Goal: Information Seeking & Learning: Learn about a topic

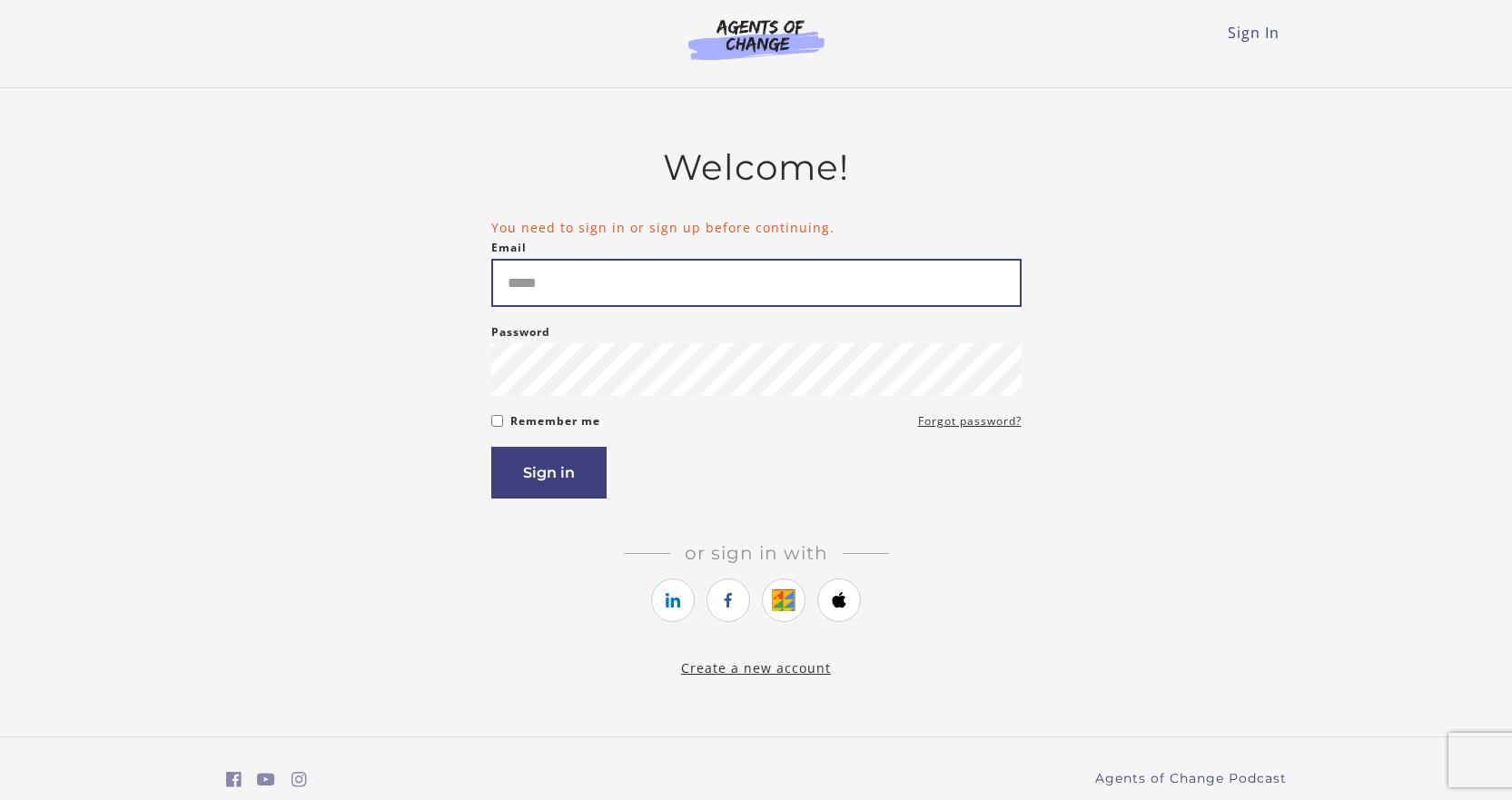
type input "**********"
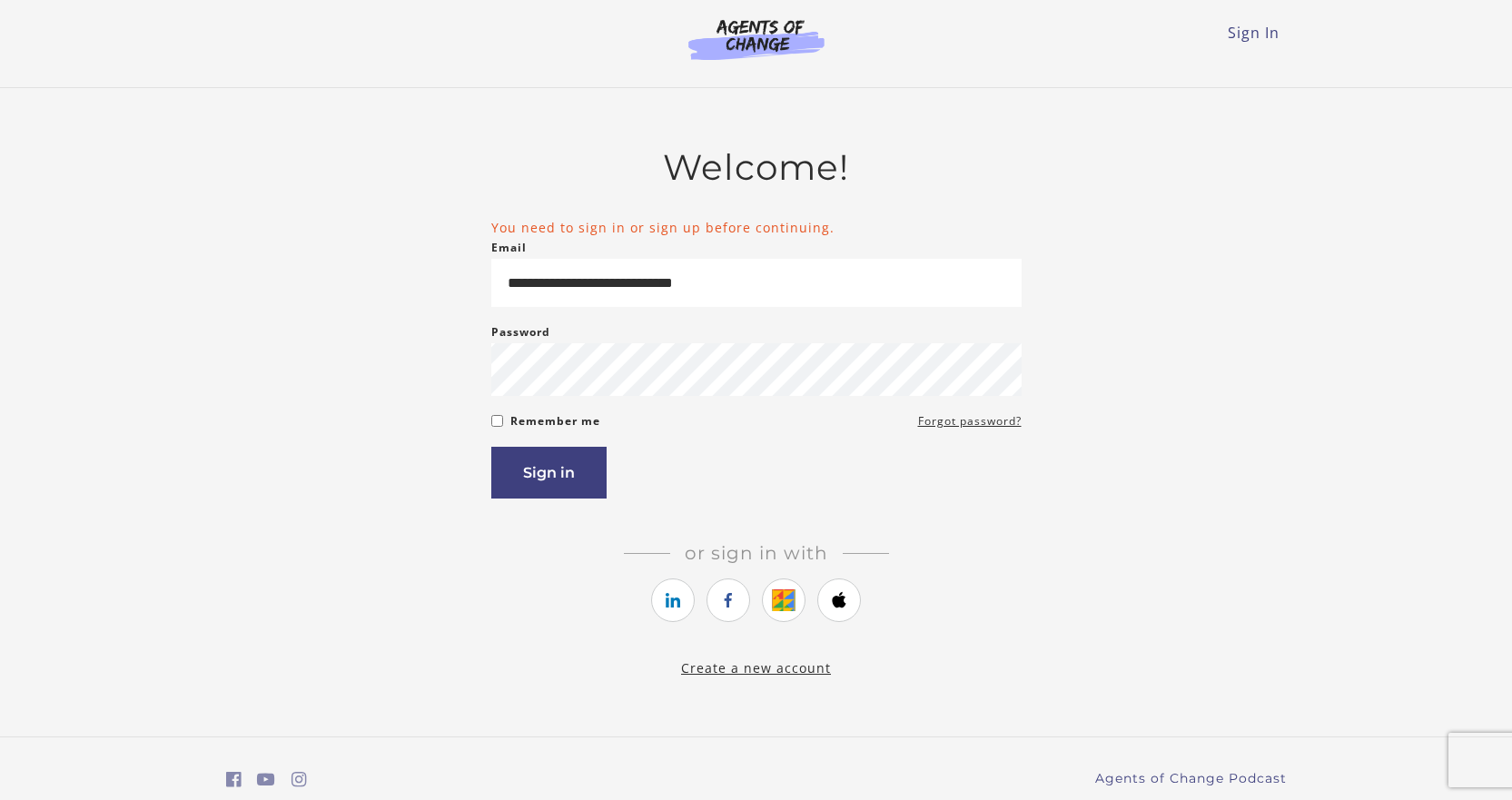
click at [559, 449] on form "**********" at bounding box center [756, 359] width 530 height 280
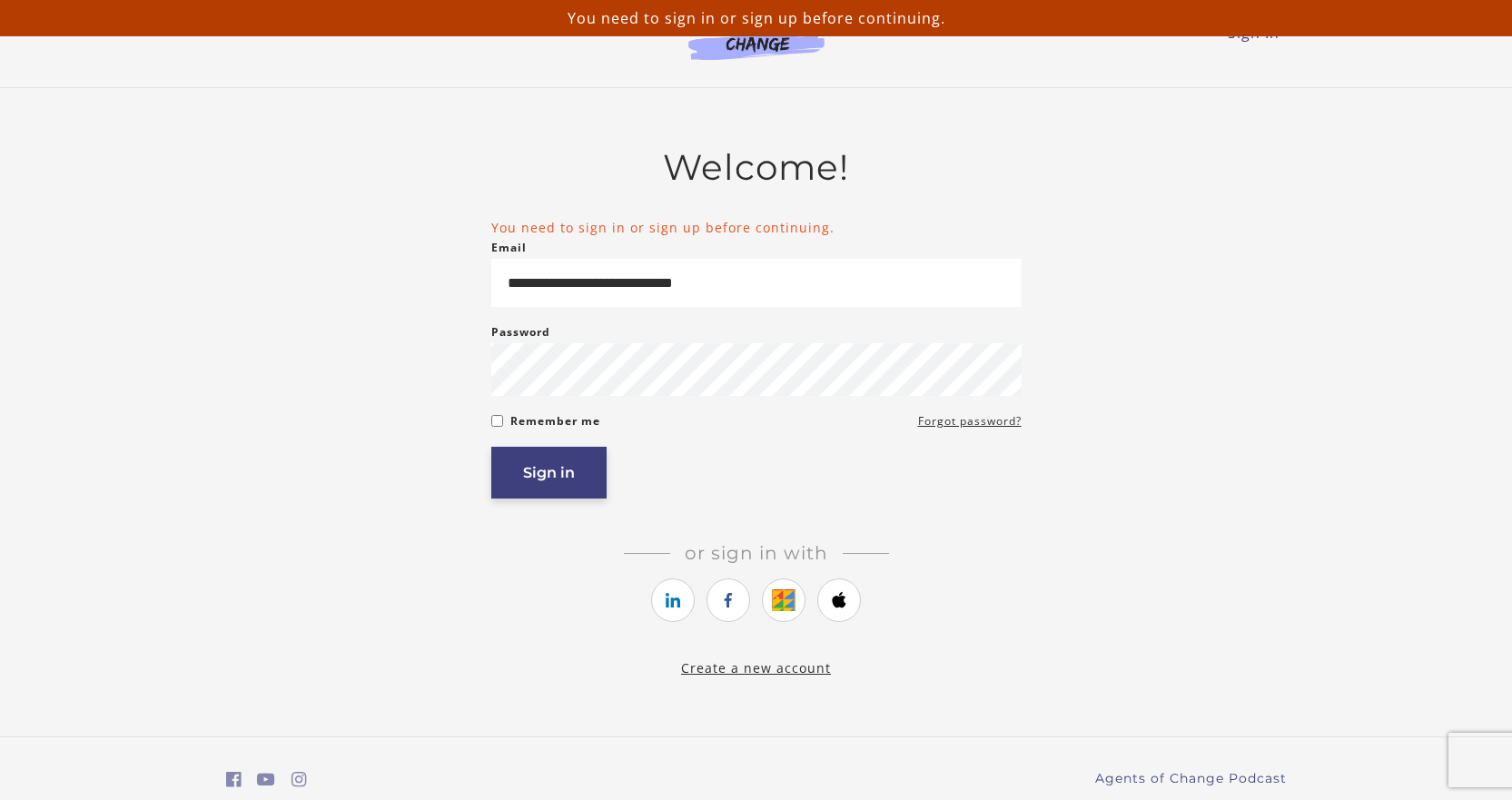
click at [566, 477] on button "Sign in" at bounding box center [548, 473] width 115 height 51
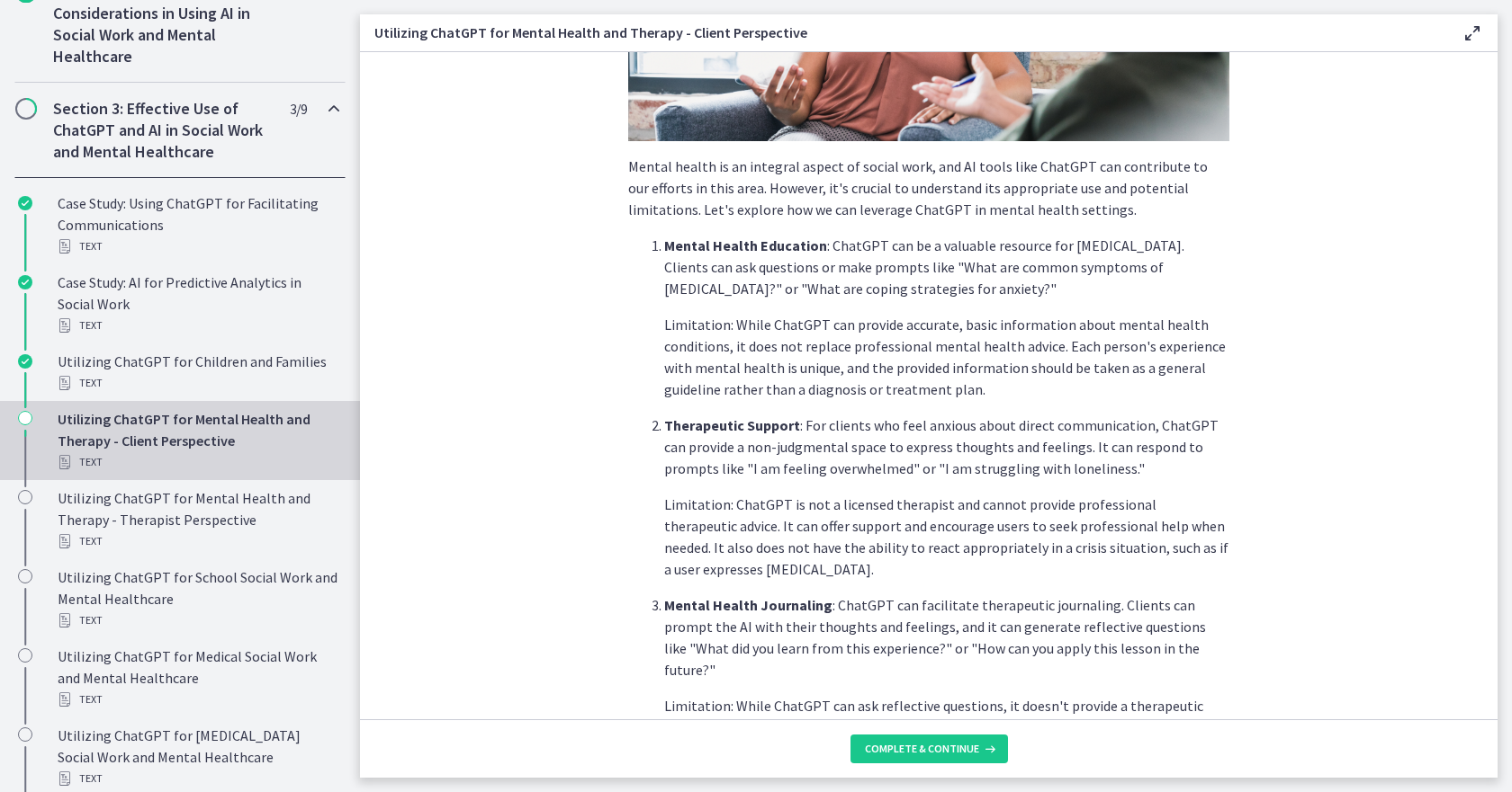
scroll to position [628, 0]
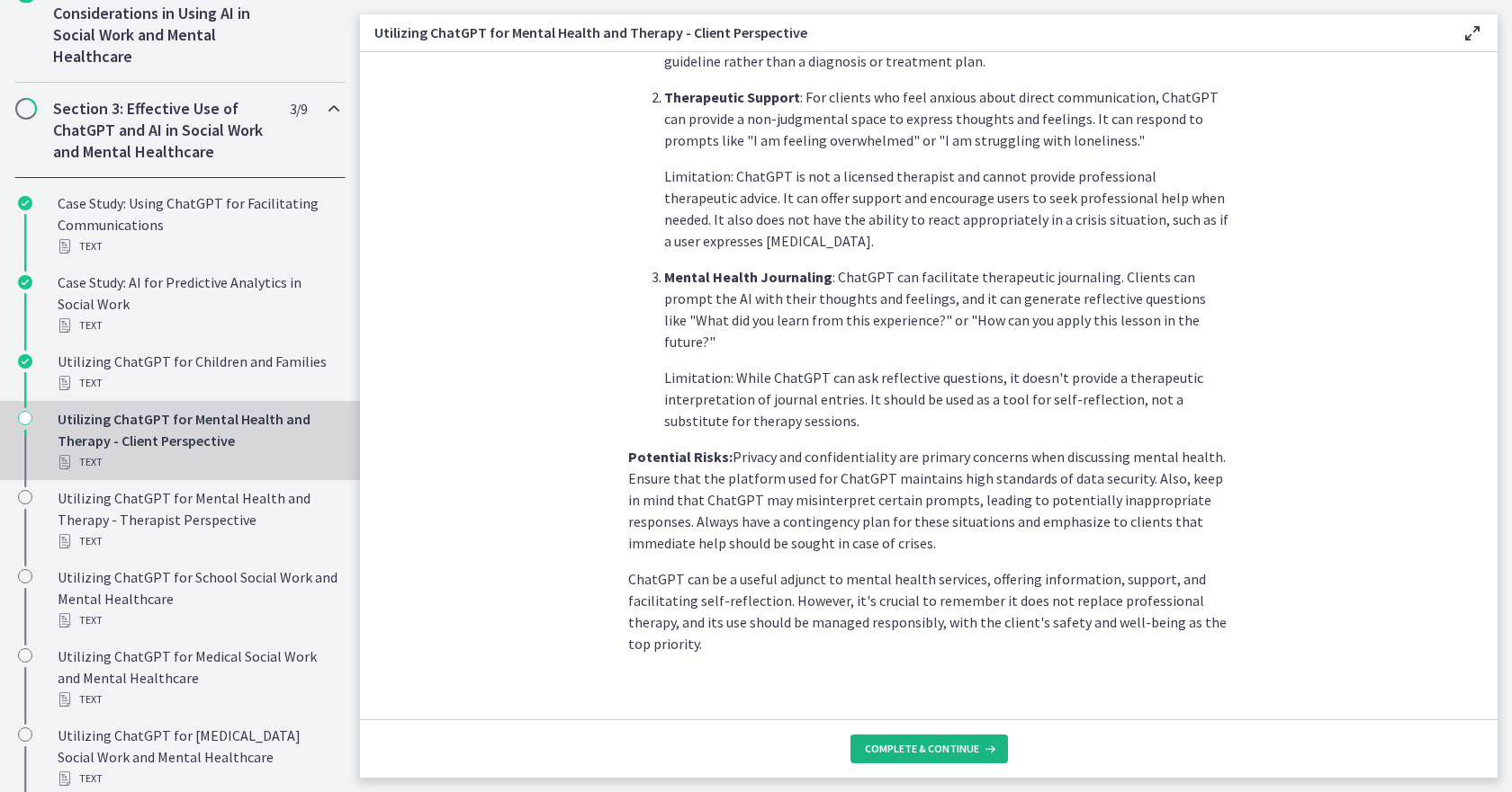
click at [909, 754] on span "Complete & continue" at bounding box center [922, 749] width 114 height 14
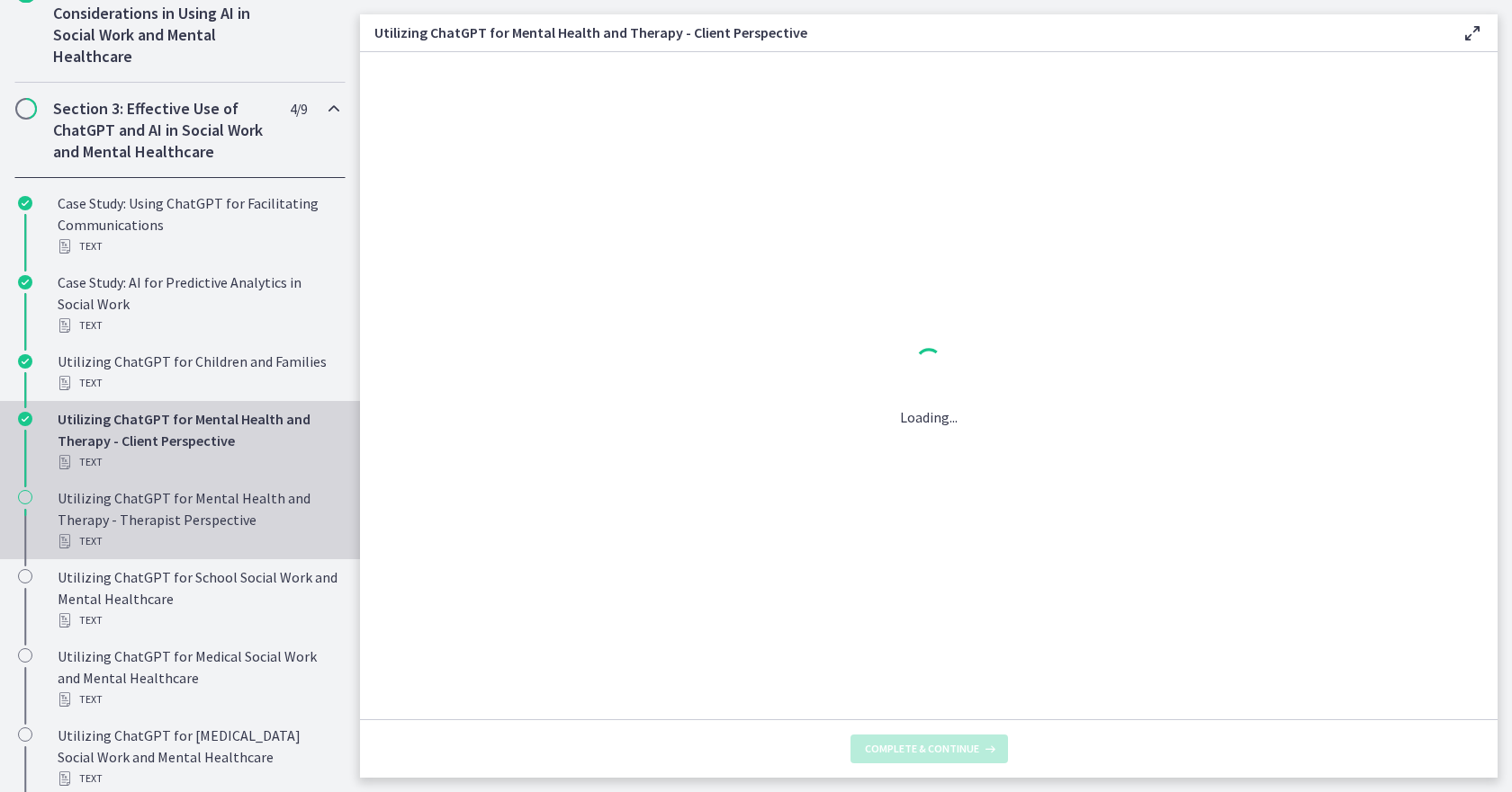
scroll to position [0, 0]
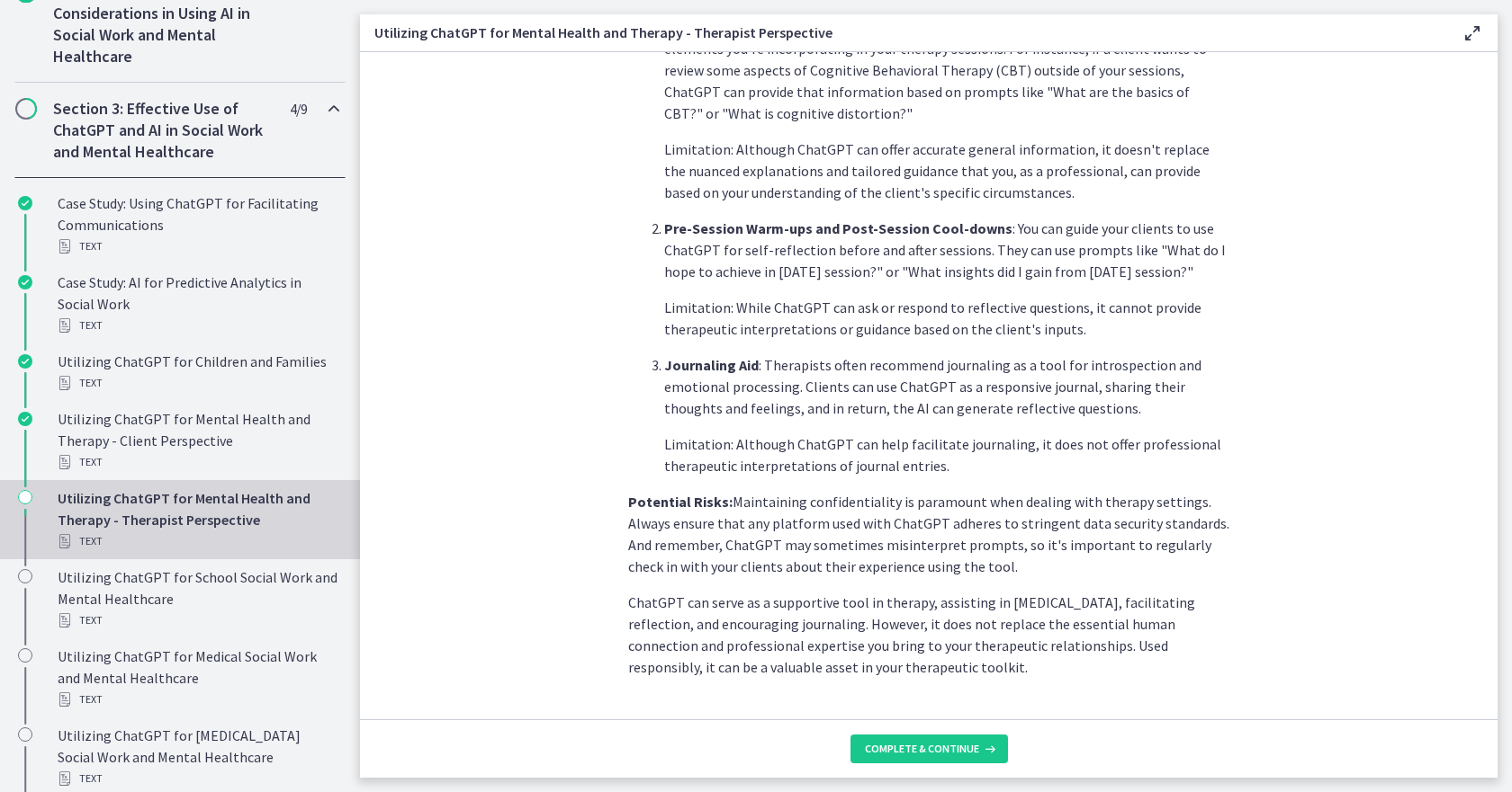
scroll to position [584, 0]
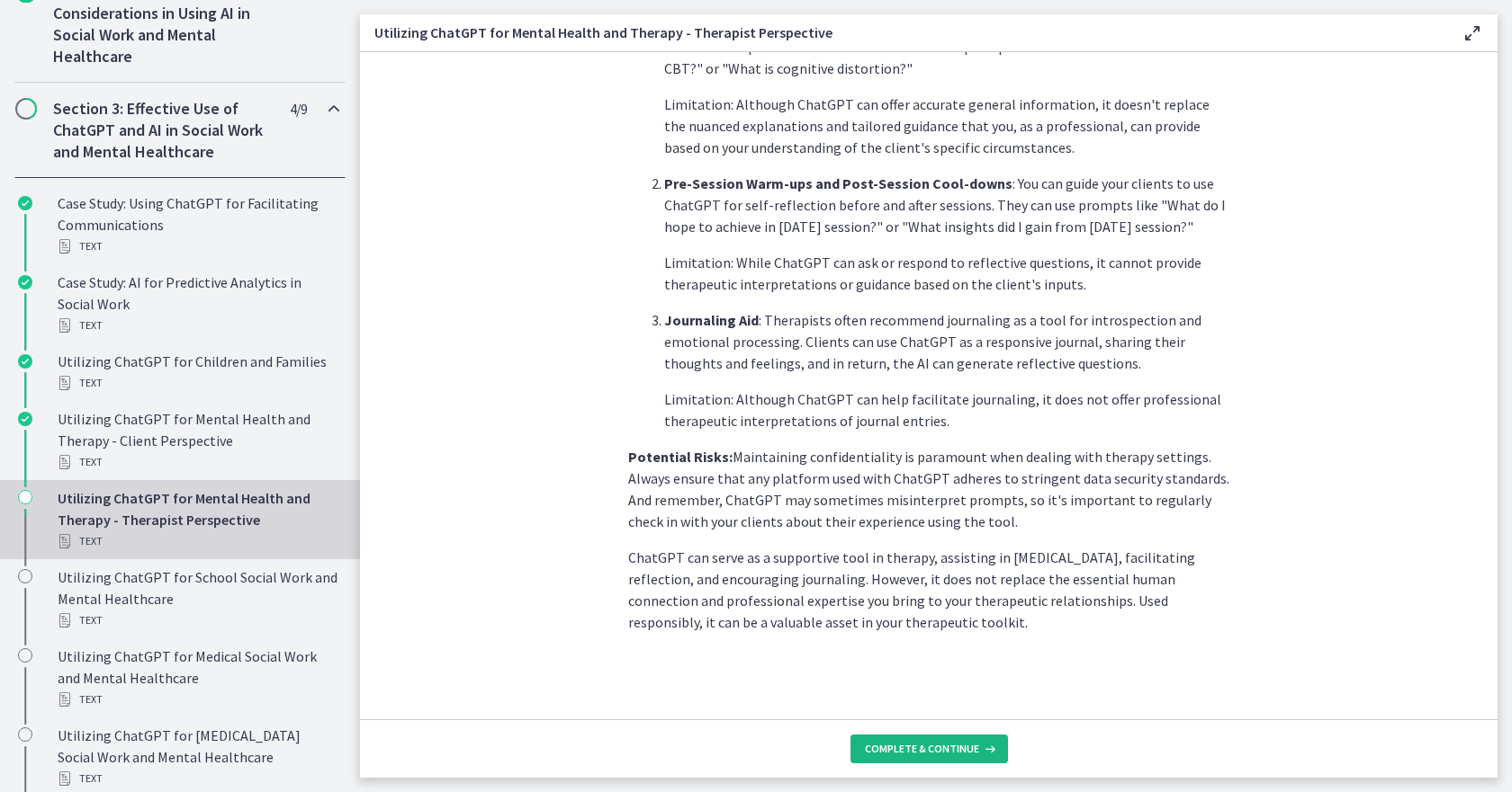
click at [907, 754] on span "Complete & continue" at bounding box center [922, 749] width 114 height 14
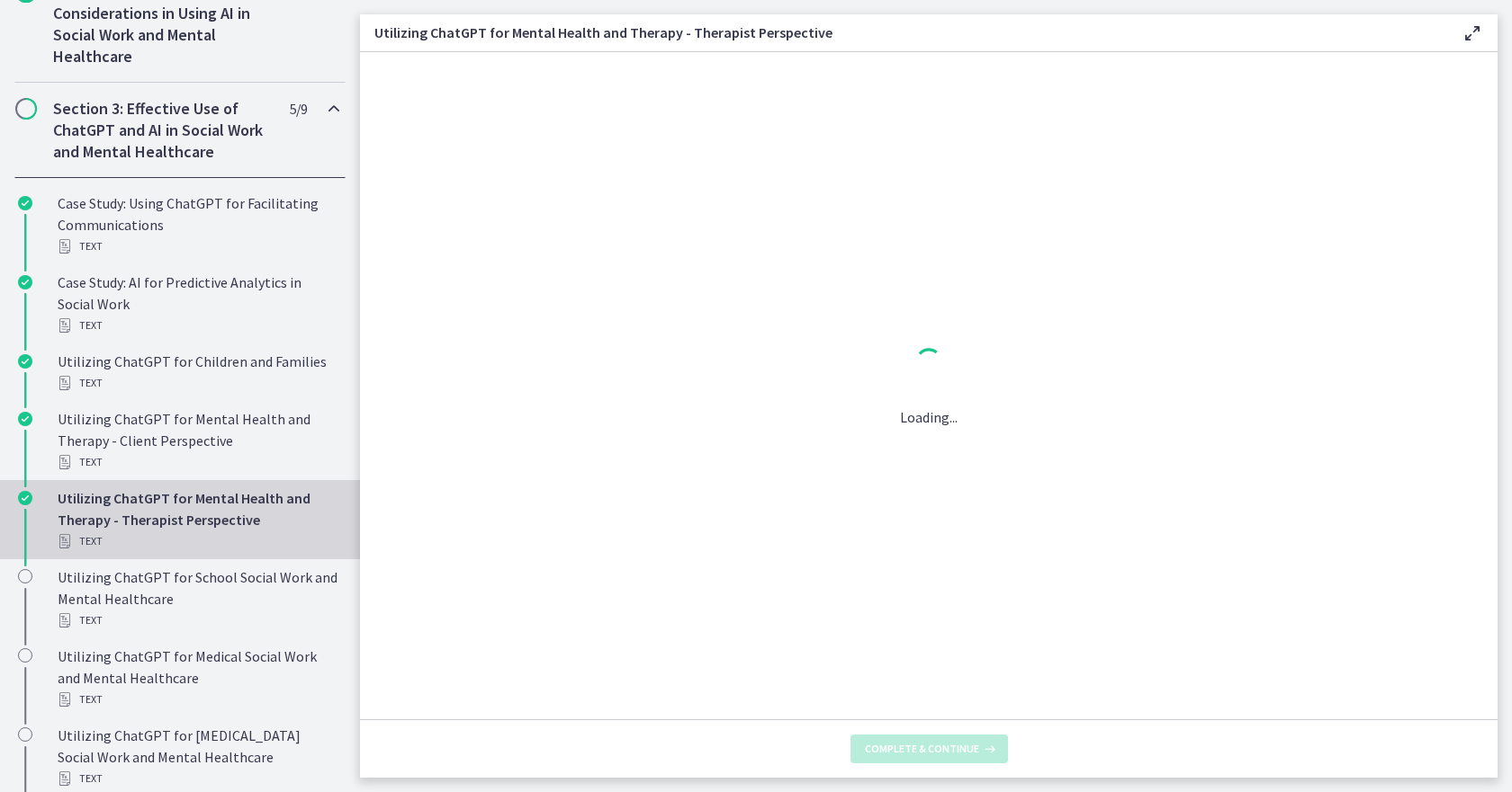
scroll to position [0, 0]
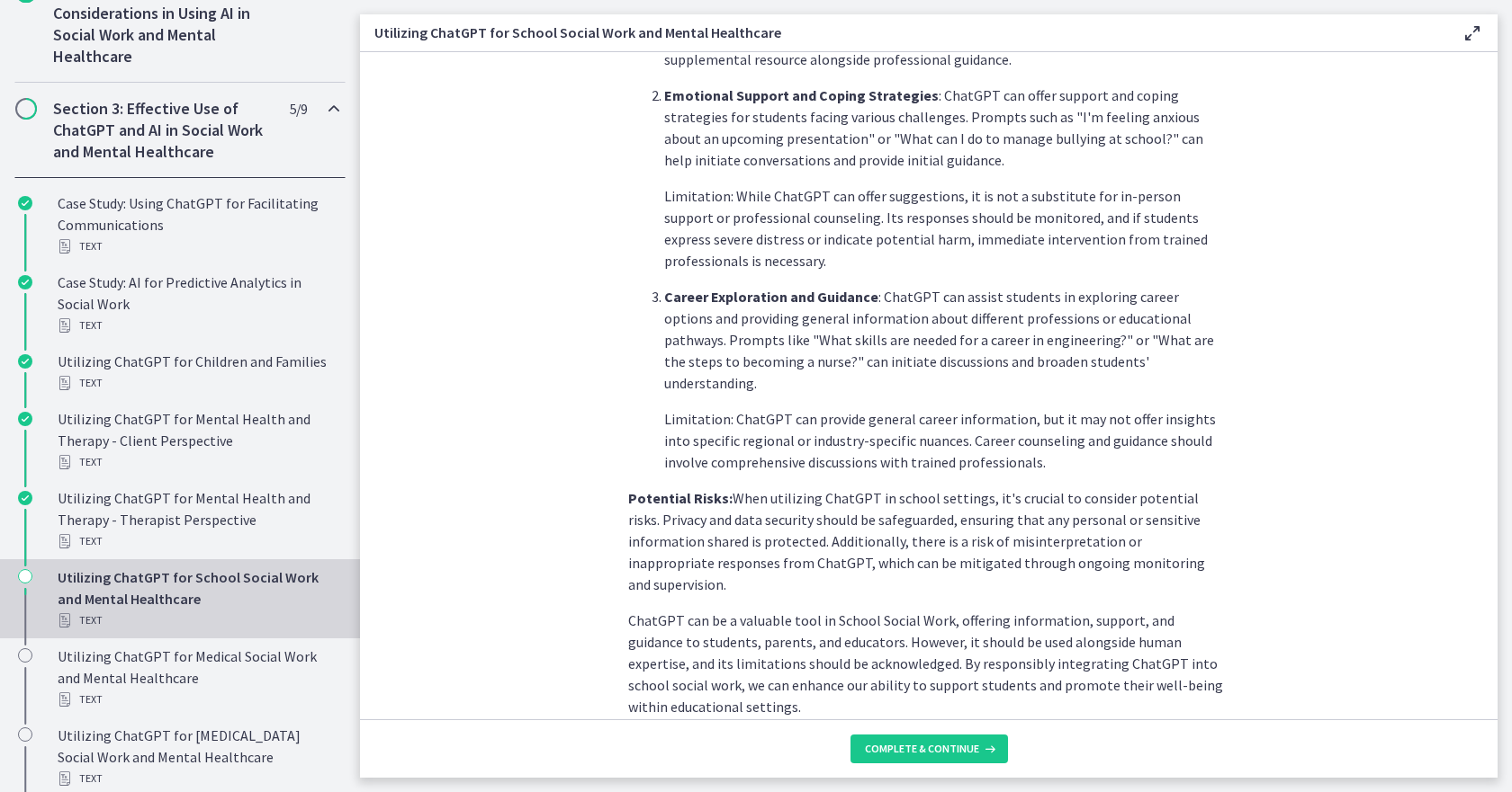
scroll to position [671, 0]
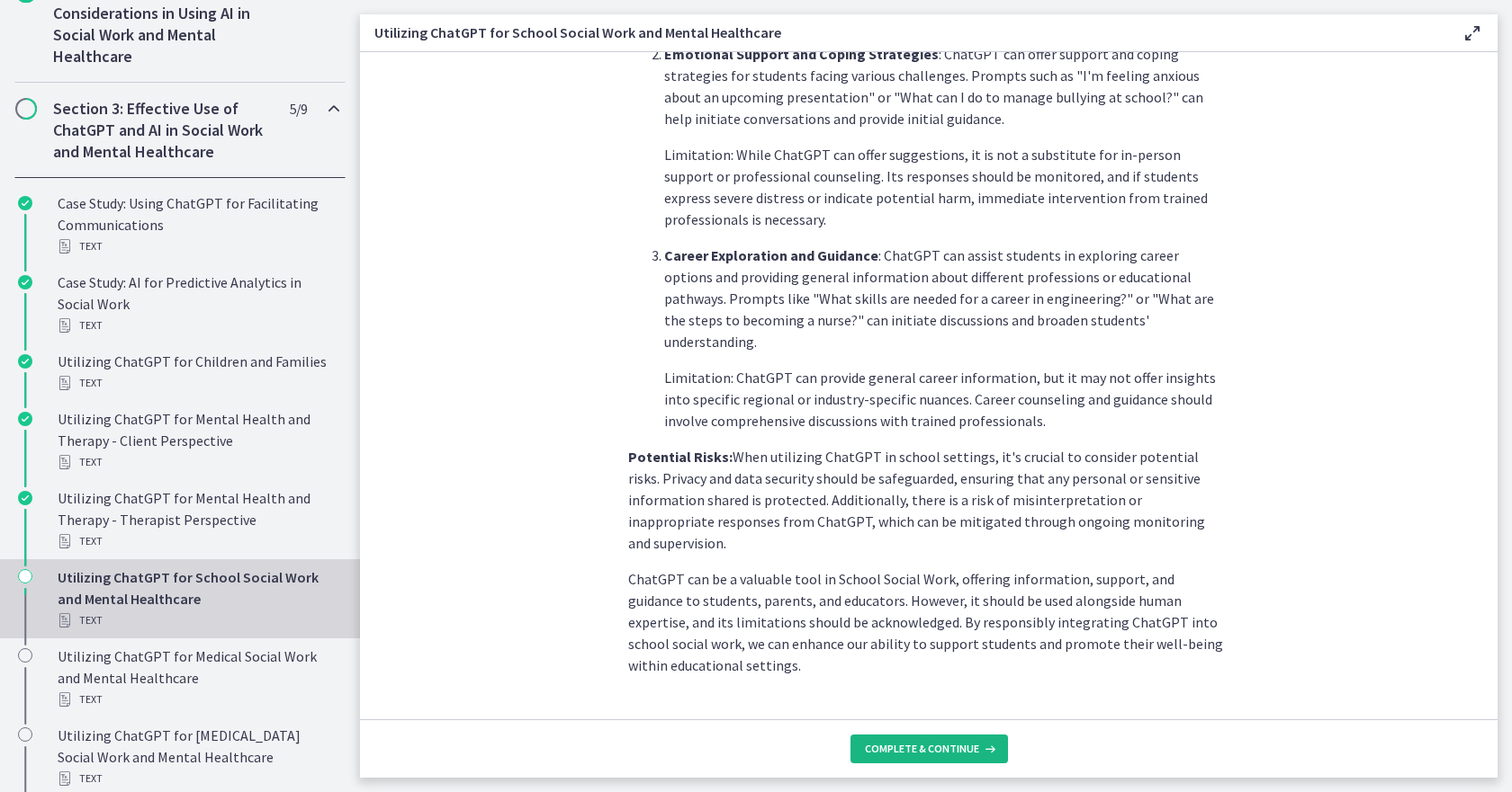
click at [952, 744] on span "Complete & continue" at bounding box center [922, 749] width 114 height 14
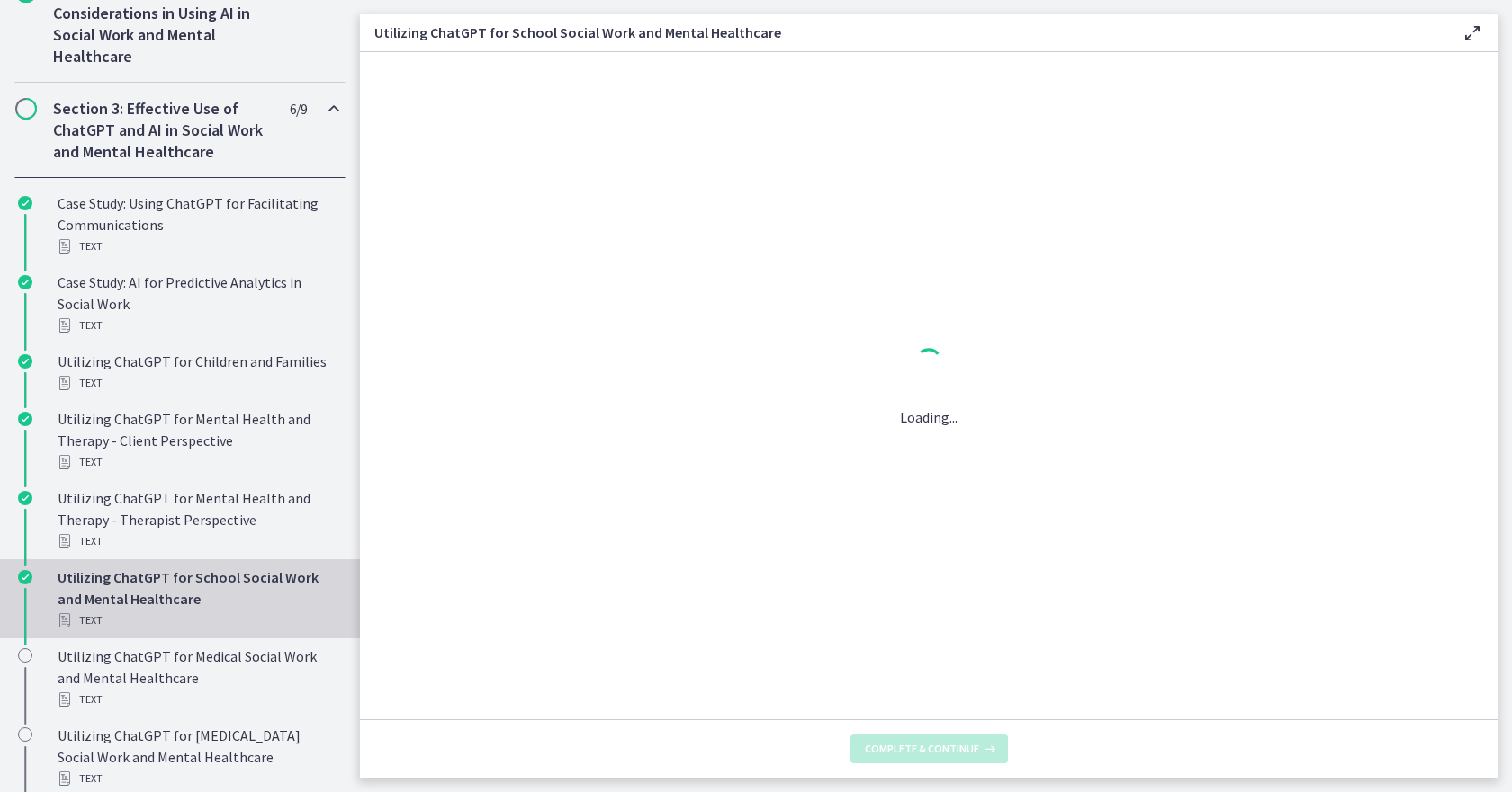
scroll to position [0, 0]
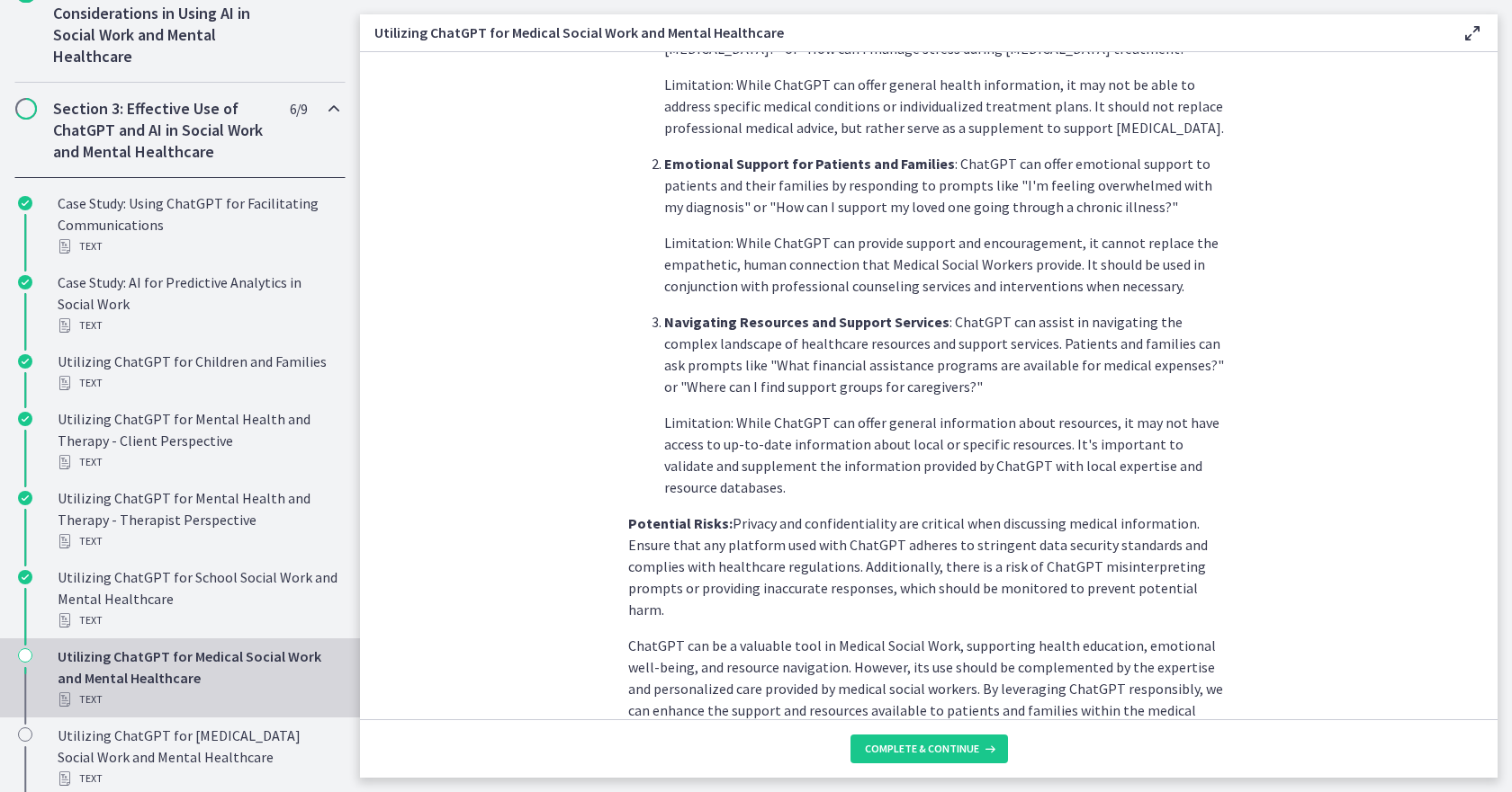
scroll to position [606, 0]
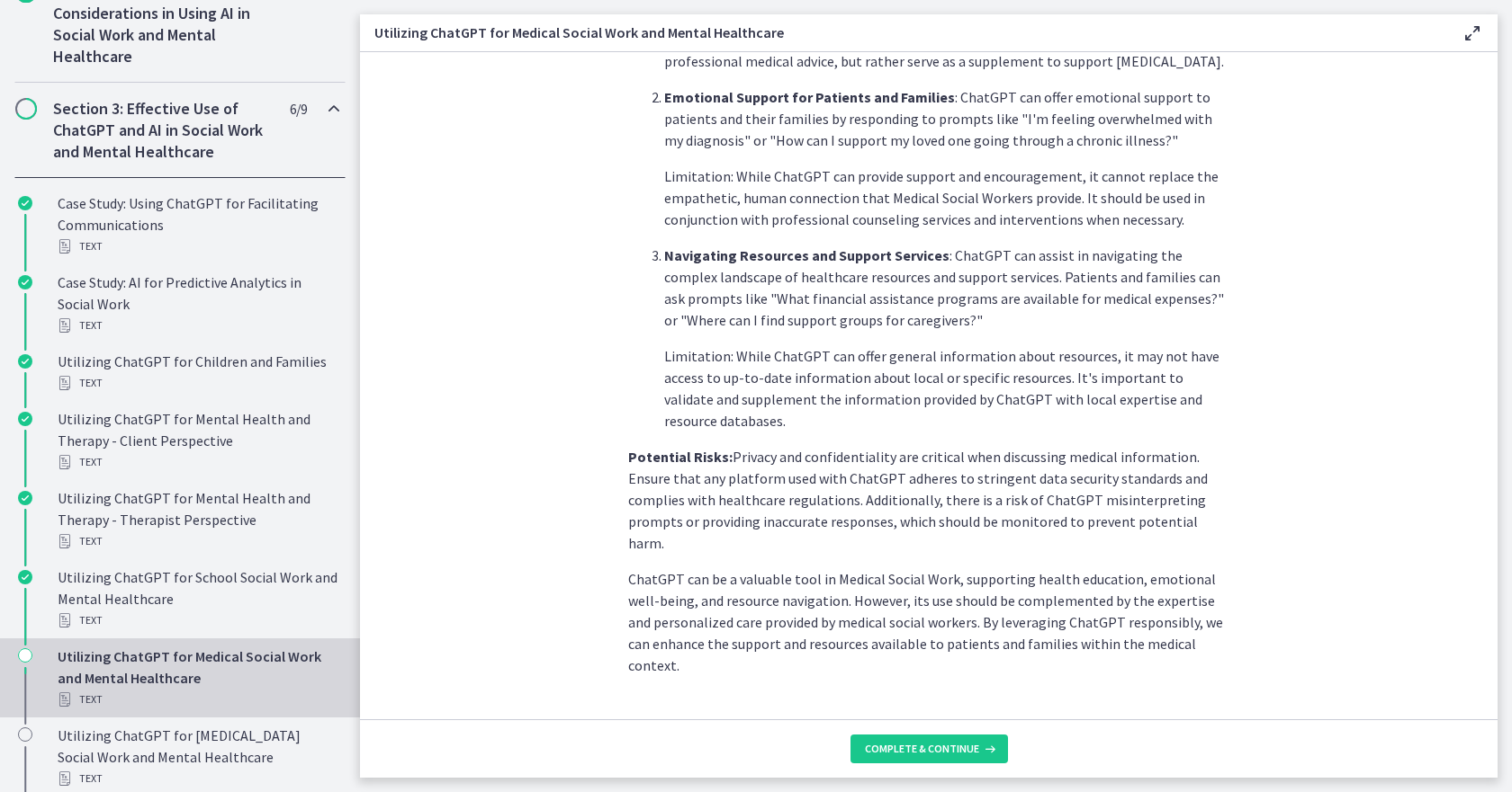
click at [929, 767] on footer "Complete & continue" at bounding box center [928, 749] width 1137 height 59
click at [933, 754] on span "Complete & continue" at bounding box center [922, 749] width 114 height 14
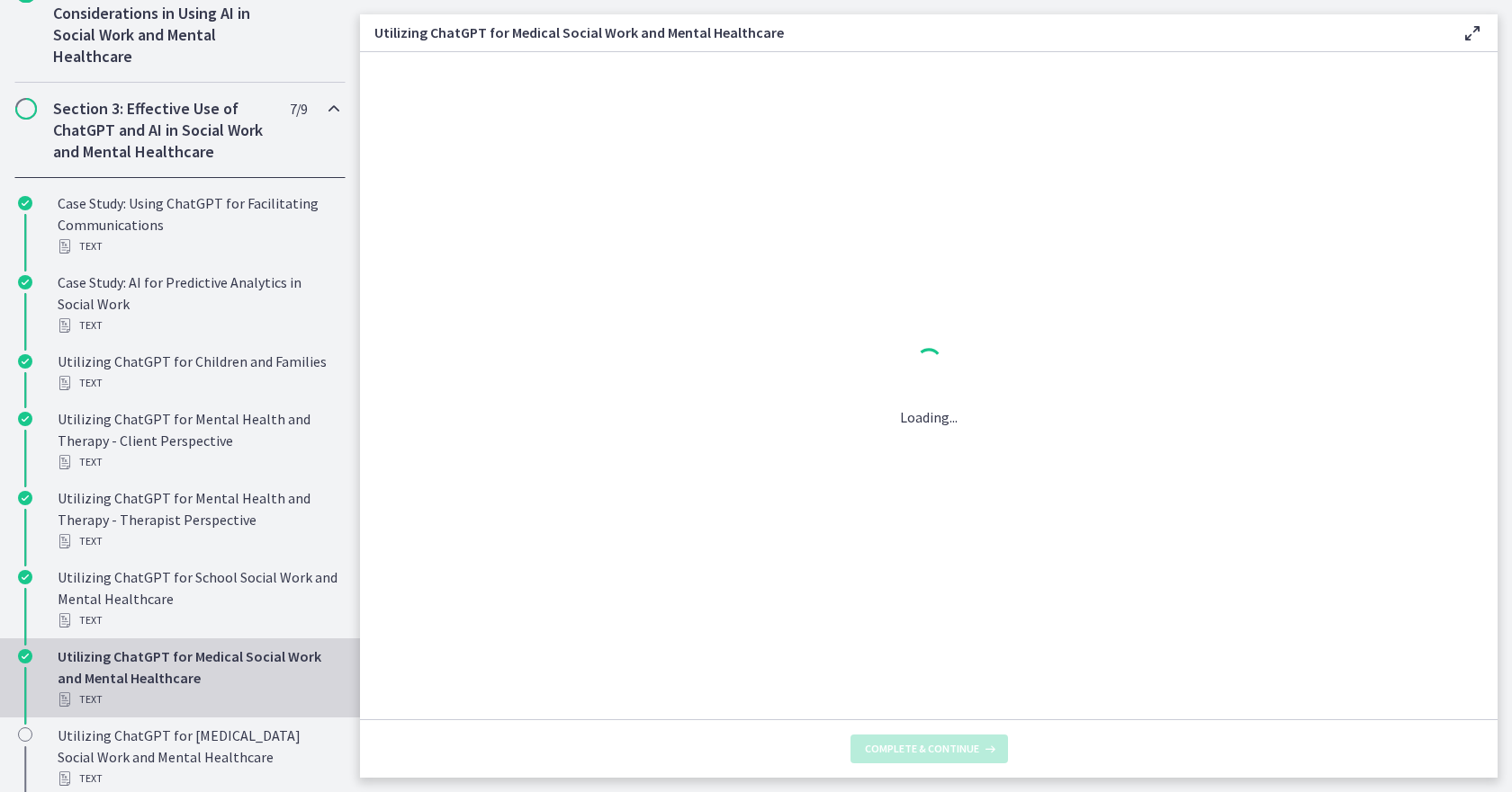
scroll to position [0, 0]
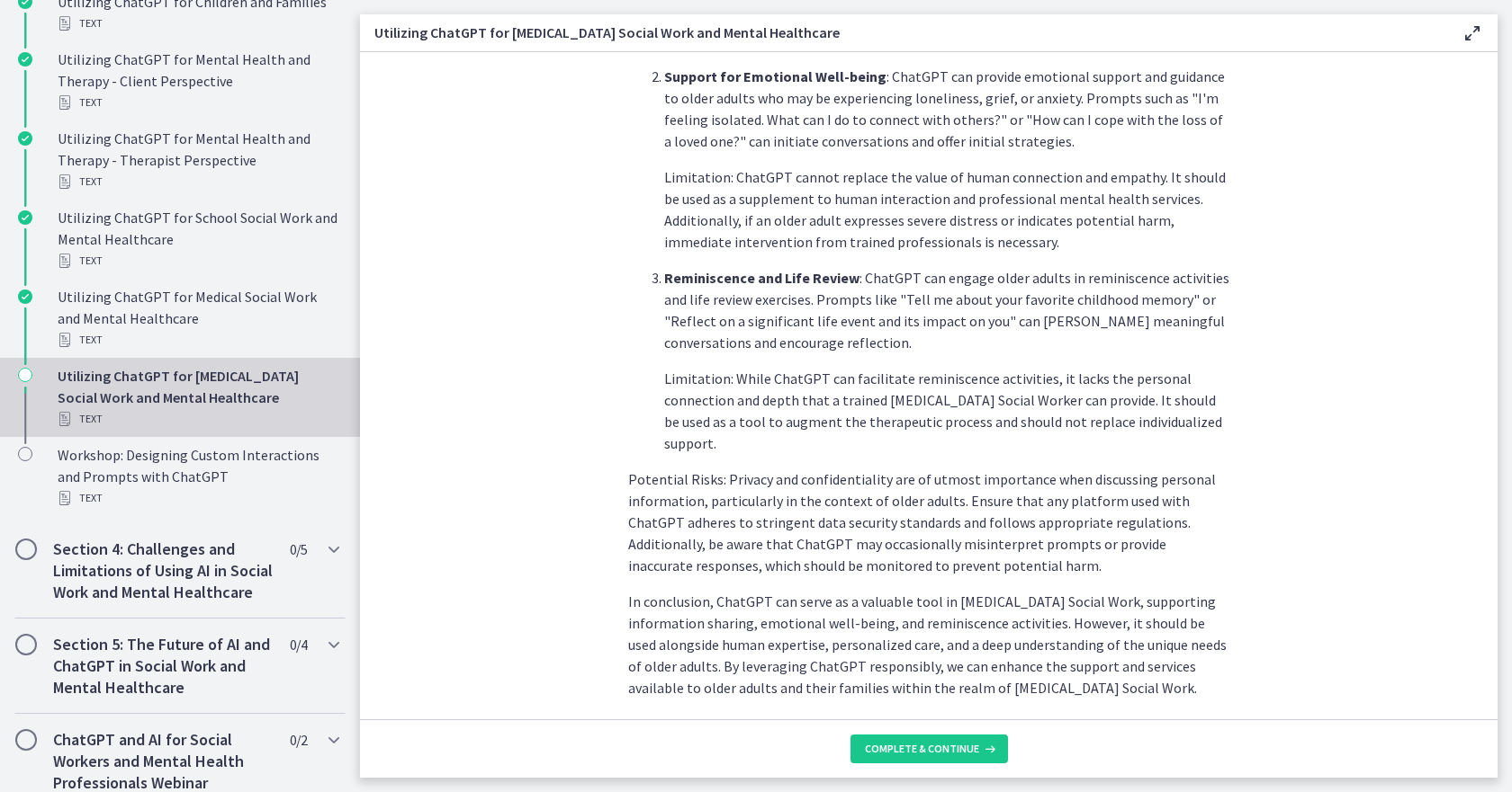
scroll to position [693, 0]
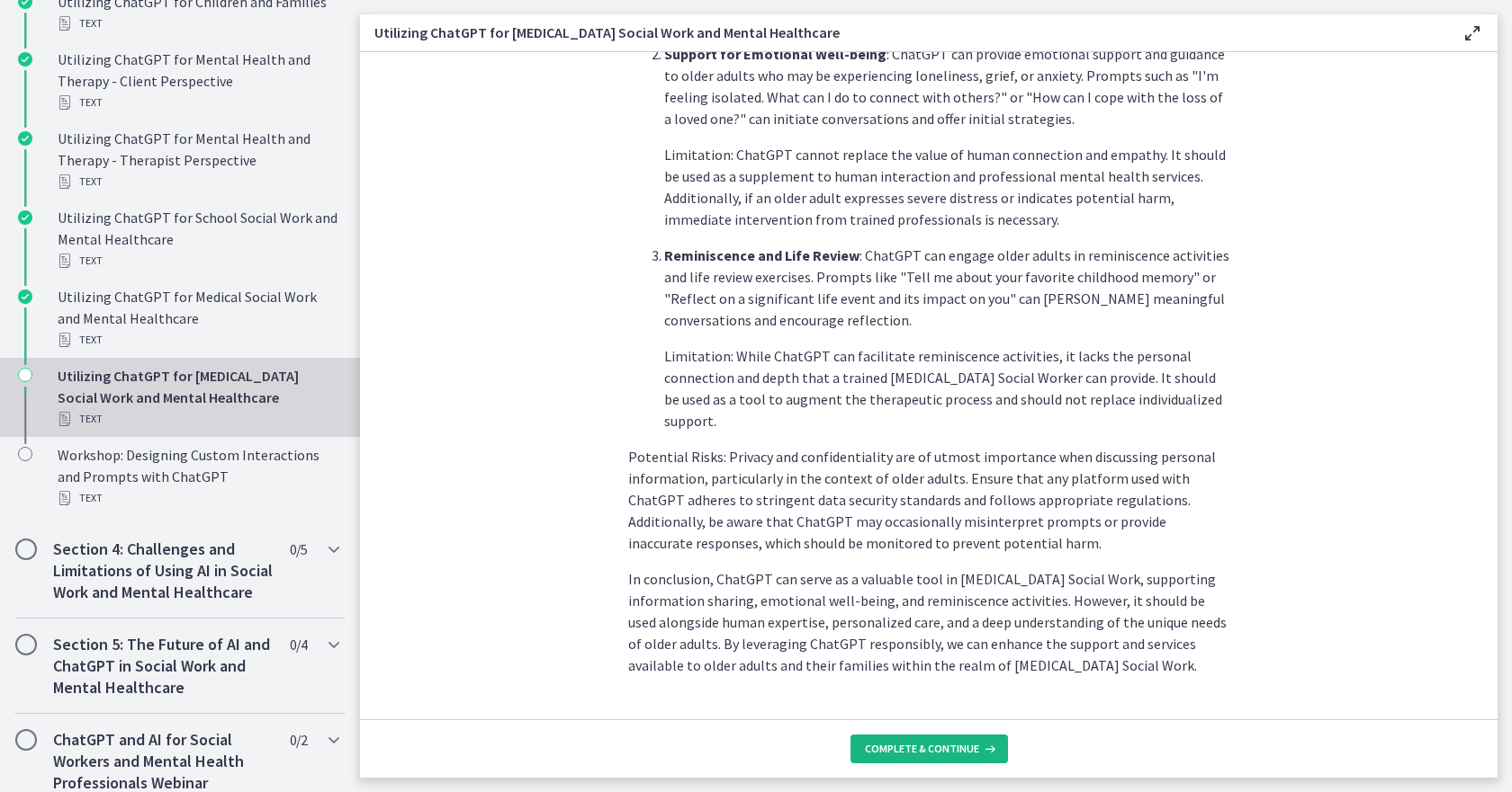
click at [923, 743] on span "Complete & continue" at bounding box center [922, 749] width 114 height 14
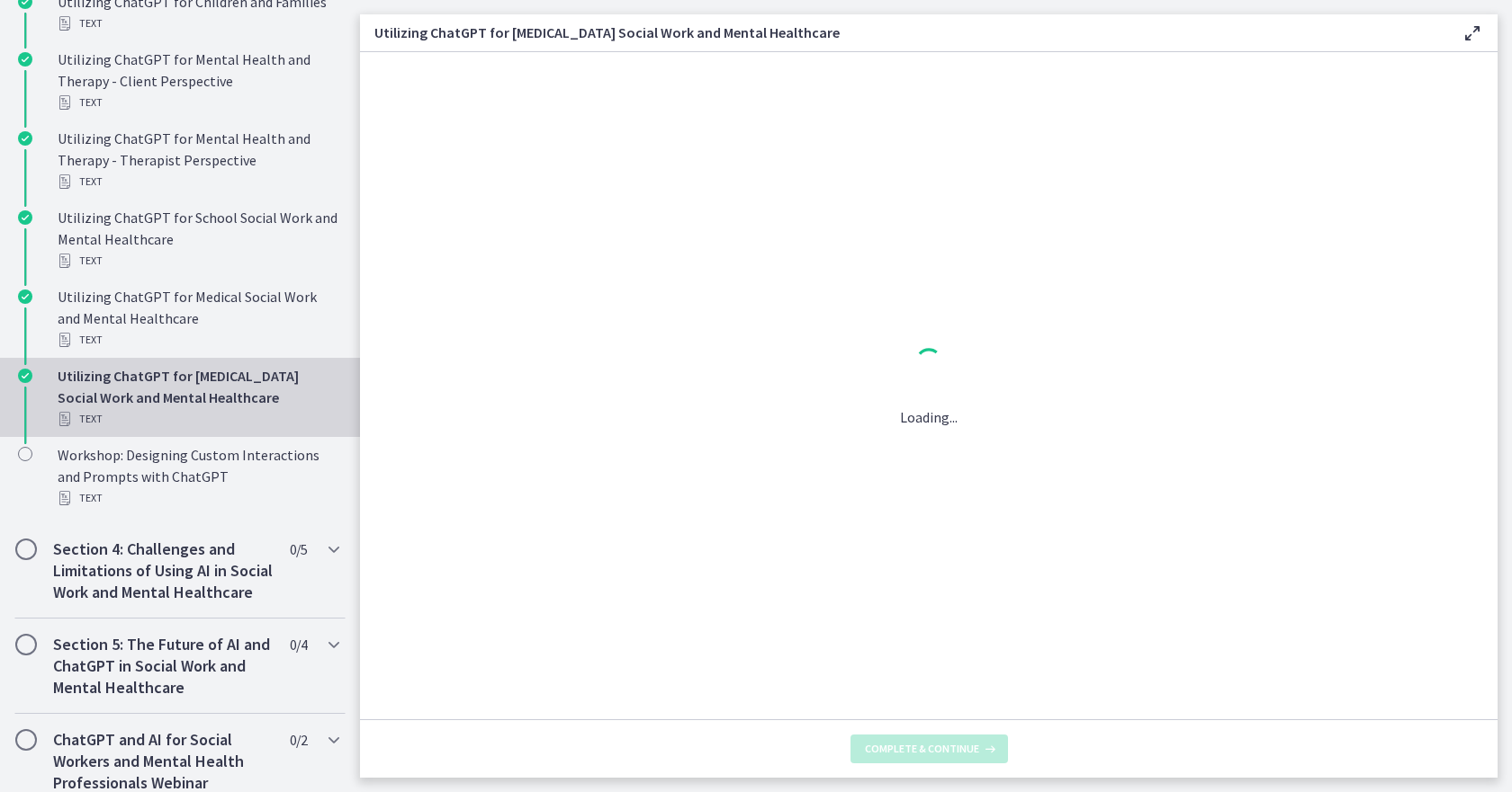
scroll to position [0, 0]
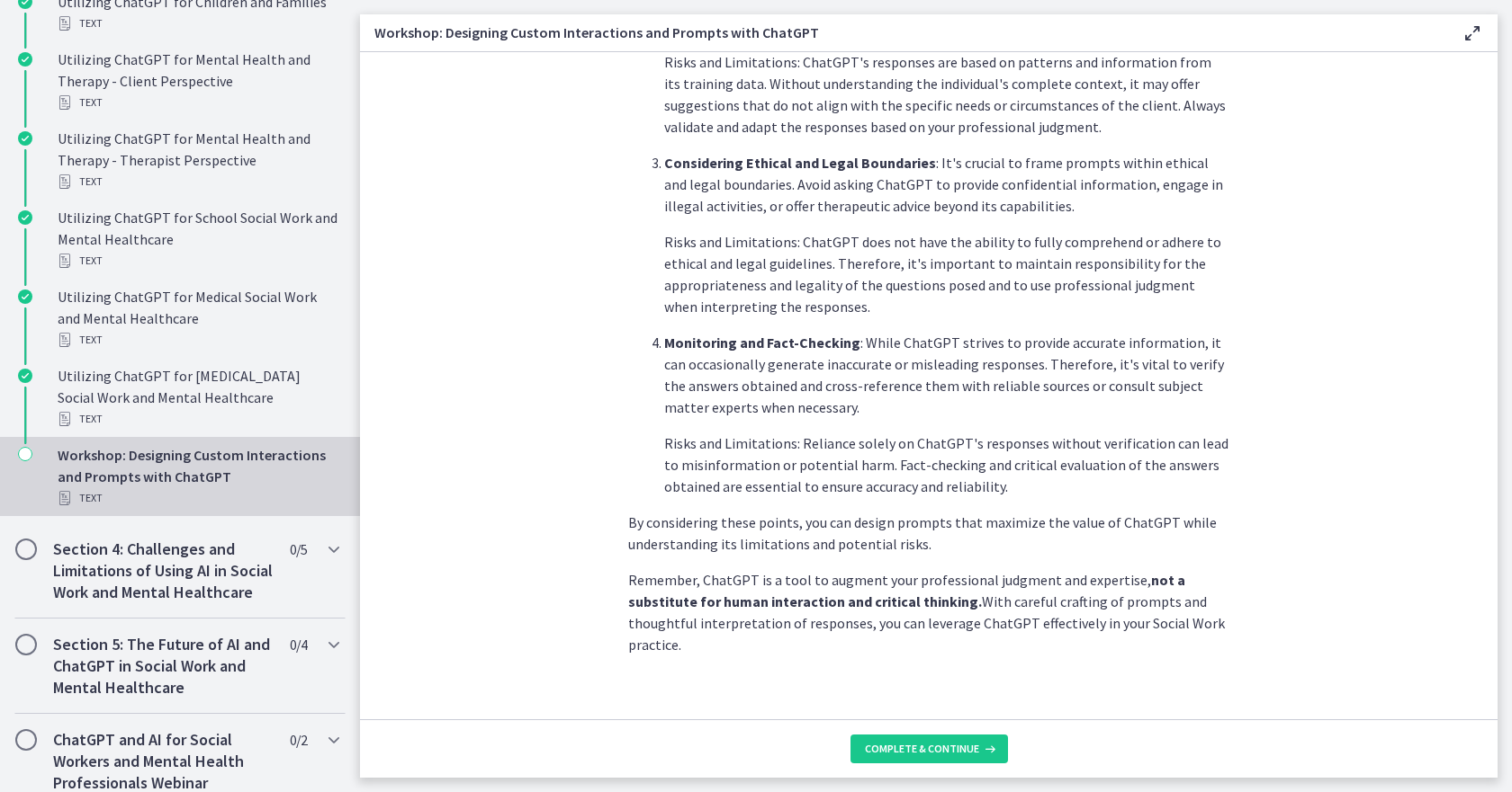
scroll to position [844, 0]
click at [898, 751] on span "Complete & continue" at bounding box center [922, 749] width 114 height 14
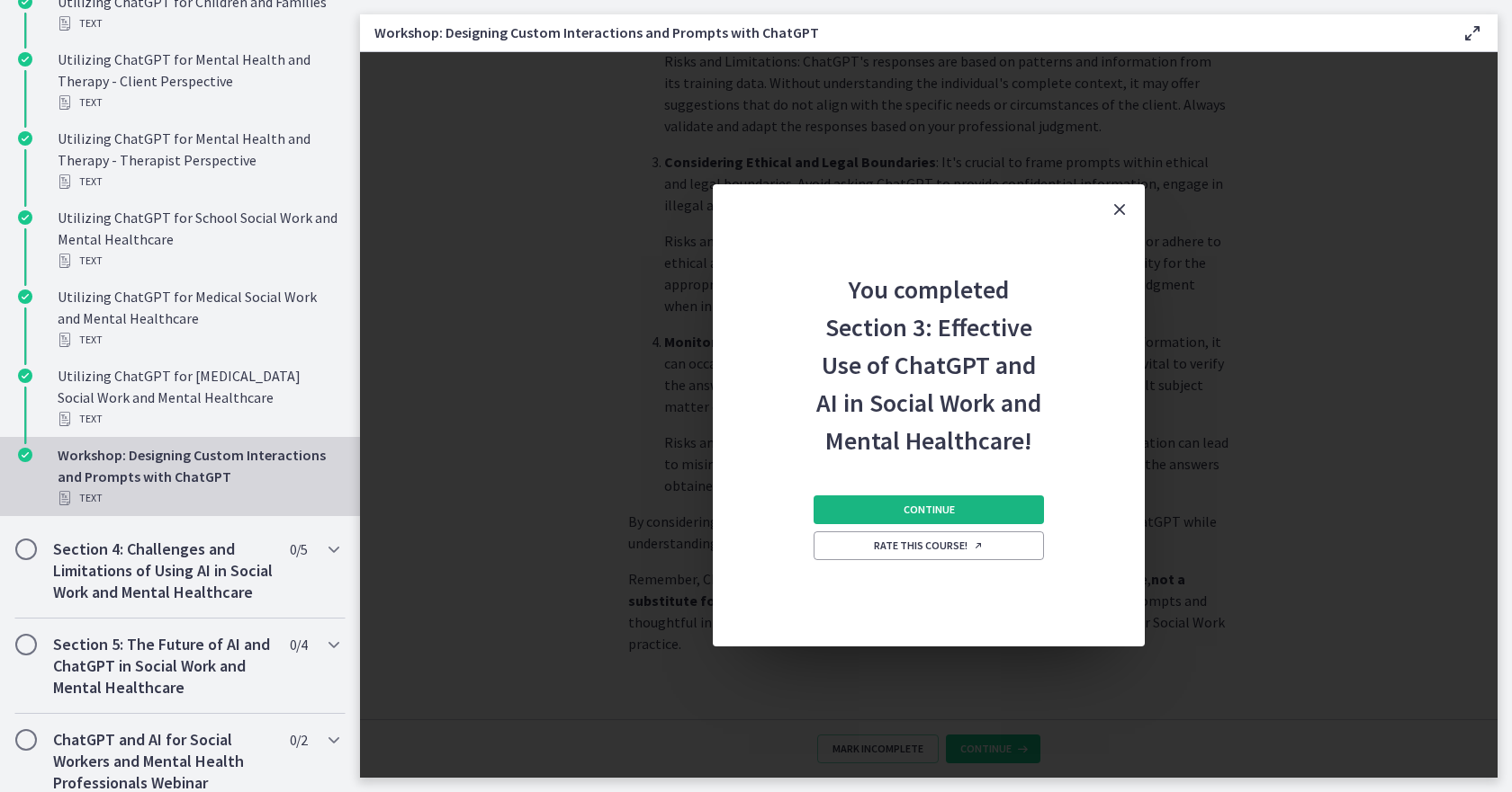
click at [930, 511] on span "Continue" at bounding box center [928, 510] width 51 height 14
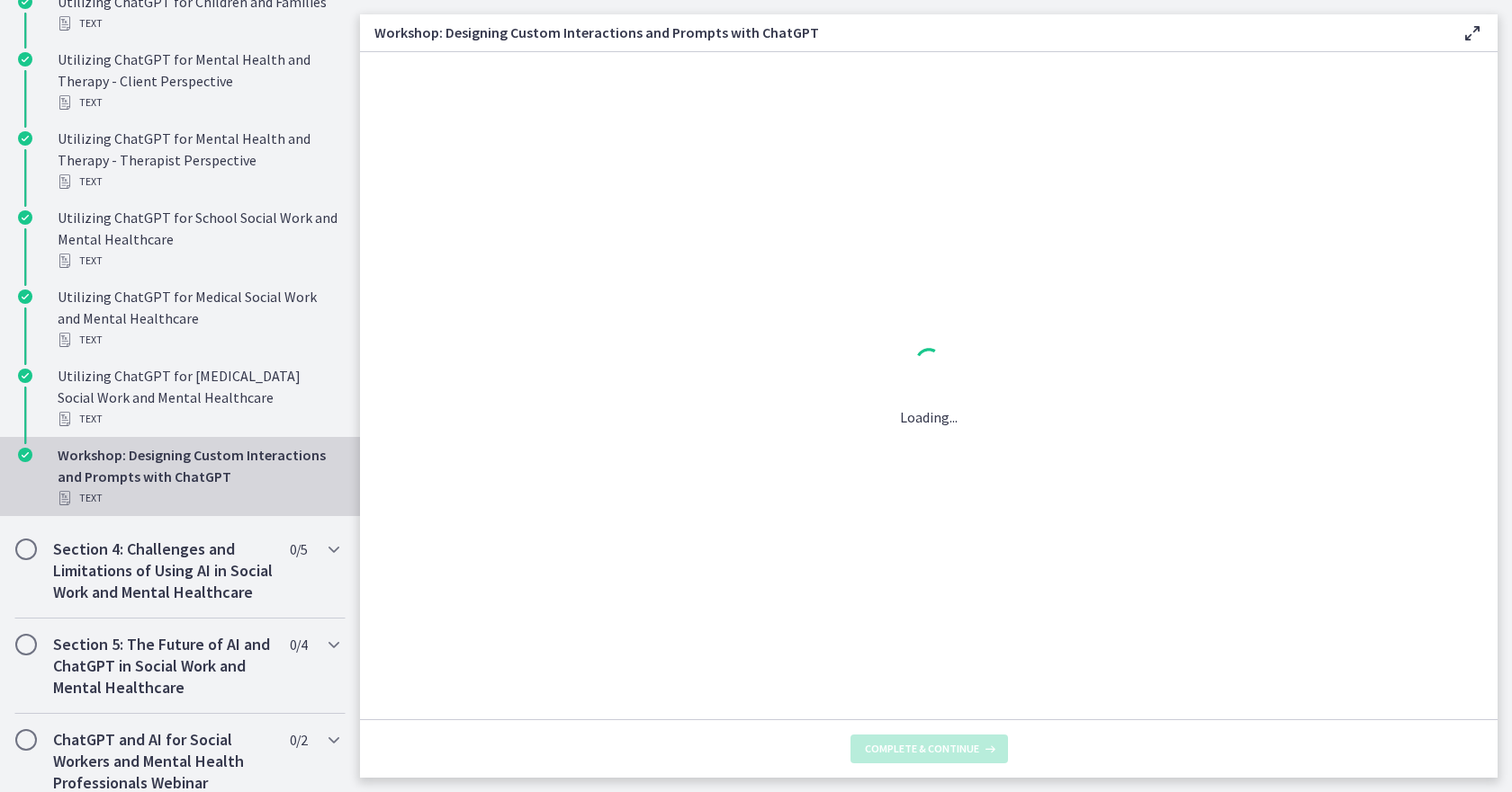
scroll to position [0, 0]
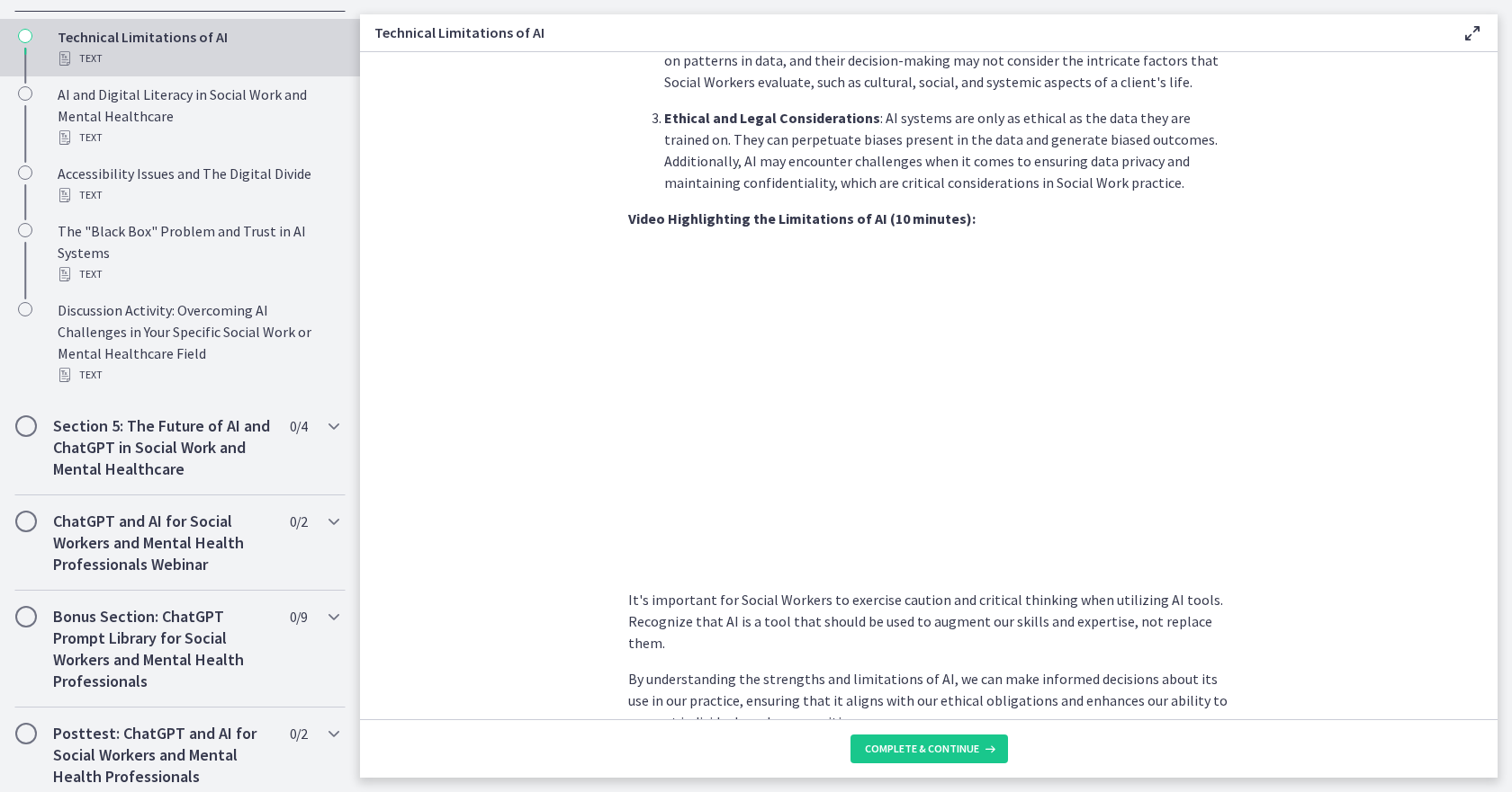
scroll to position [1079, 0]
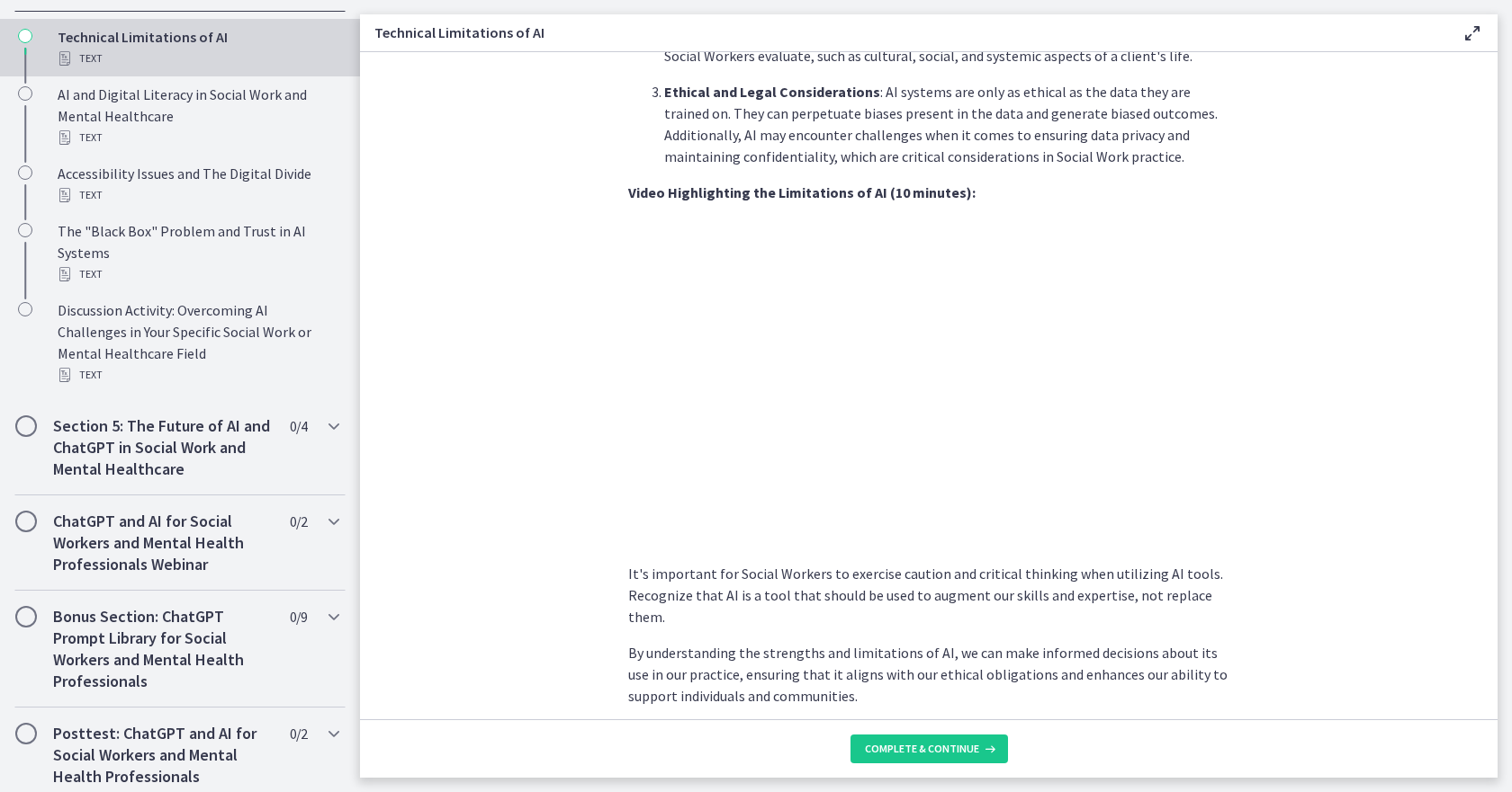
click at [471, 514] on section "As Social Workers, understanding these limitations is crucial to effectively ut…" at bounding box center [928, 385] width 1137 height 667
click at [489, 529] on section "As Social Workers, understanding these limitations is crucial to effectively ut…" at bounding box center [928, 385] width 1137 height 667
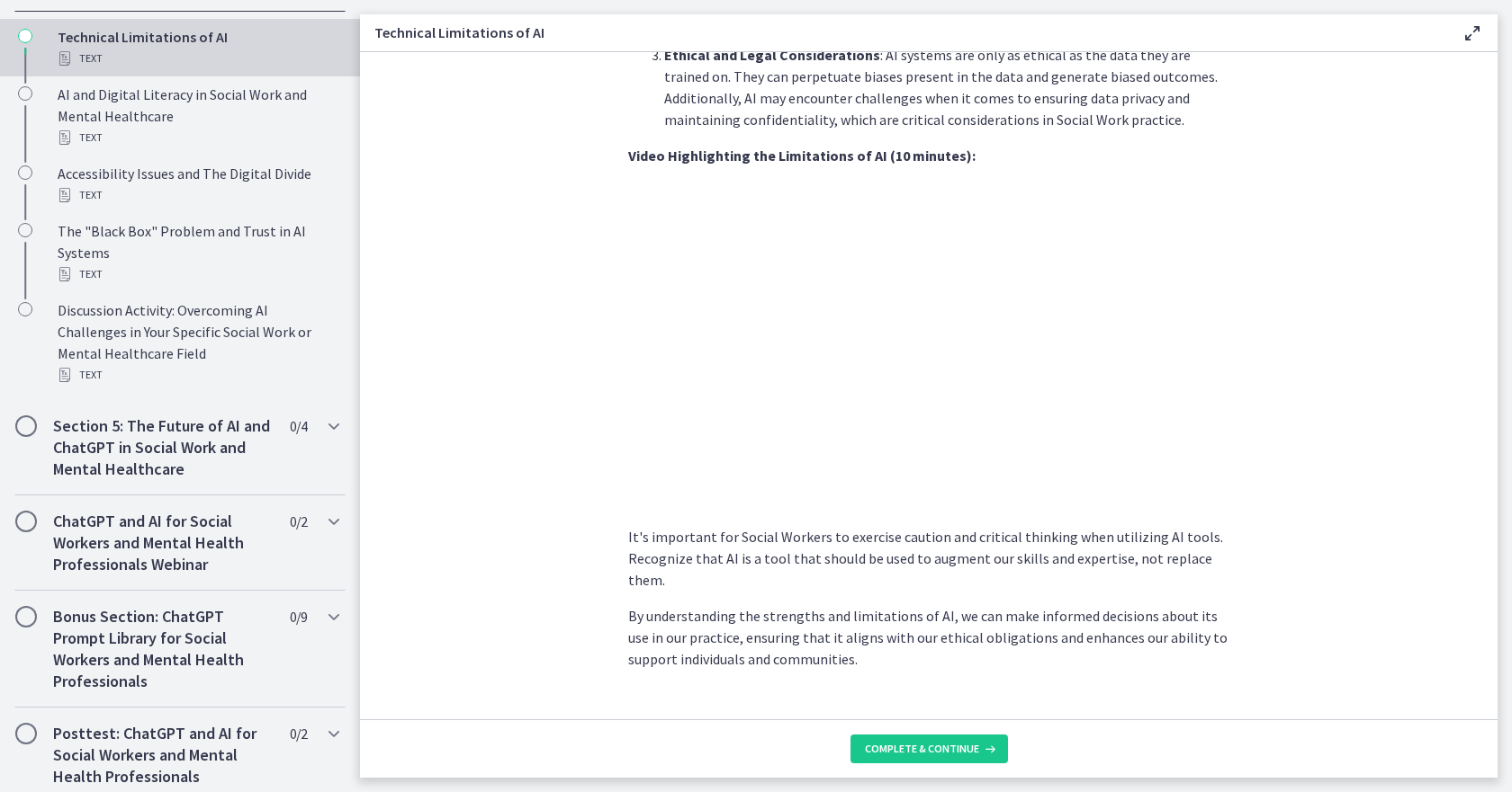
scroll to position [1151, 0]
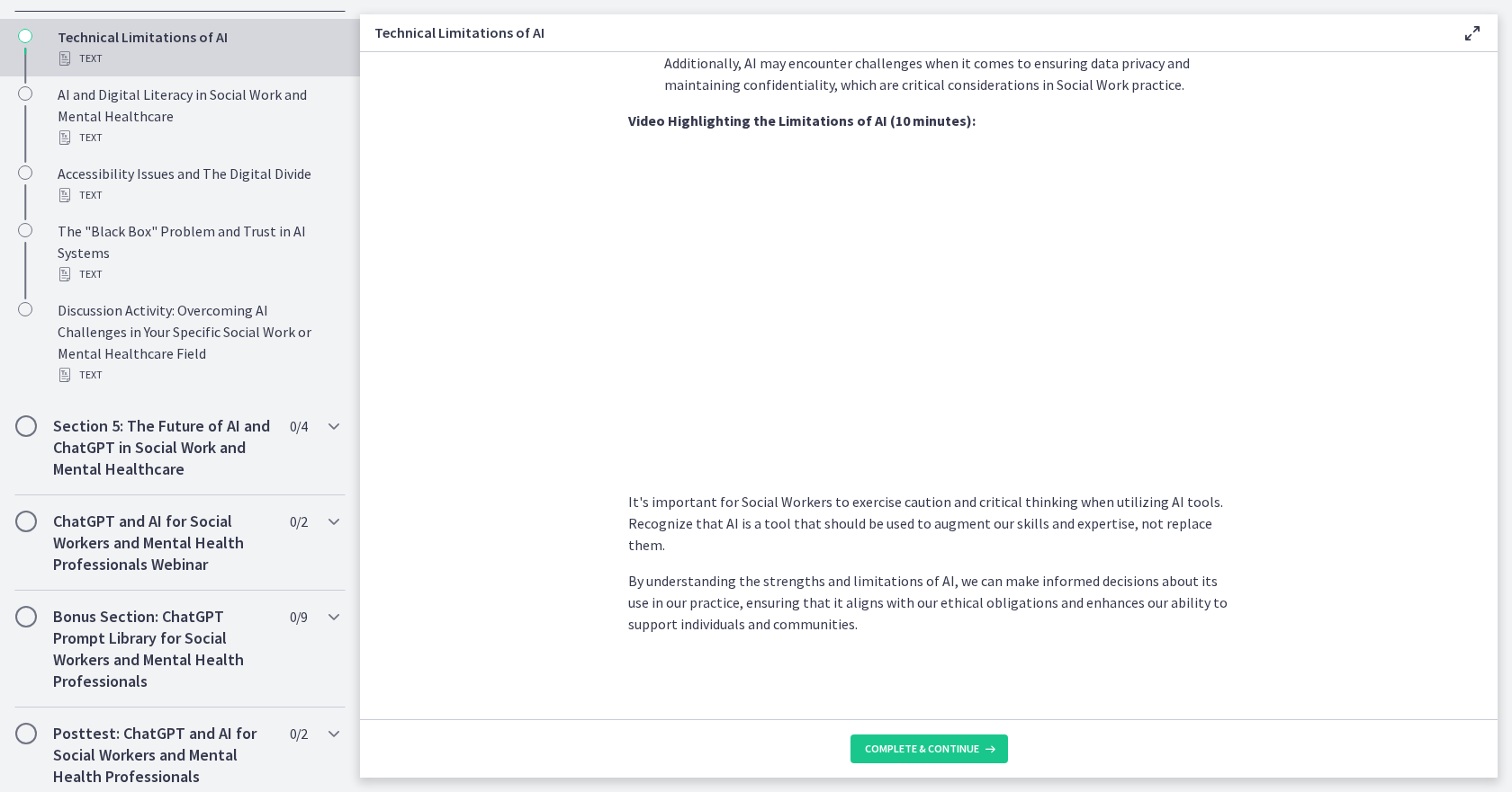
click at [914, 731] on footer "Complete & continue" at bounding box center [928, 749] width 1137 height 59
click at [918, 759] on button "Complete & continue" at bounding box center [928, 749] width 158 height 28
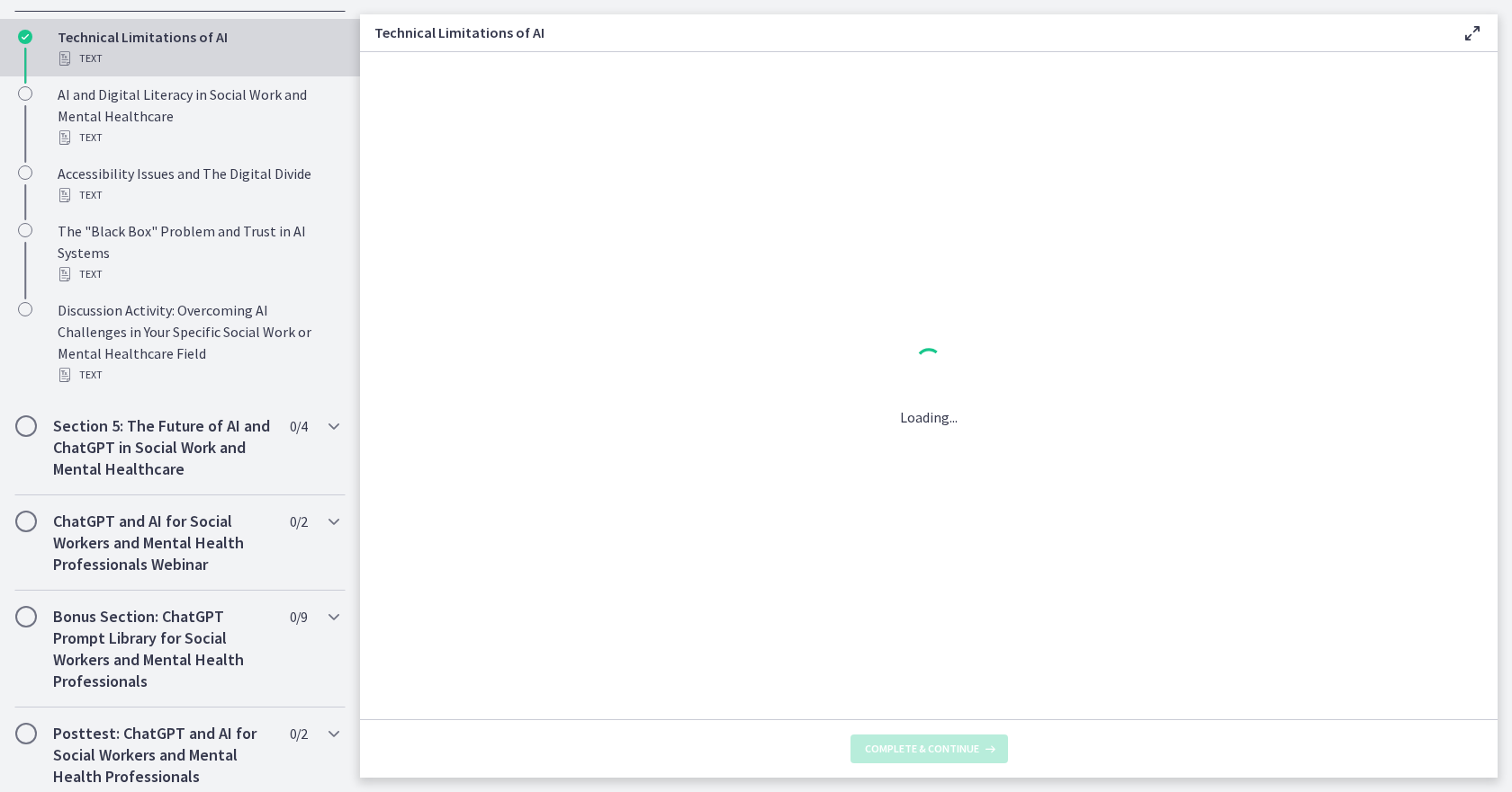
scroll to position [0, 0]
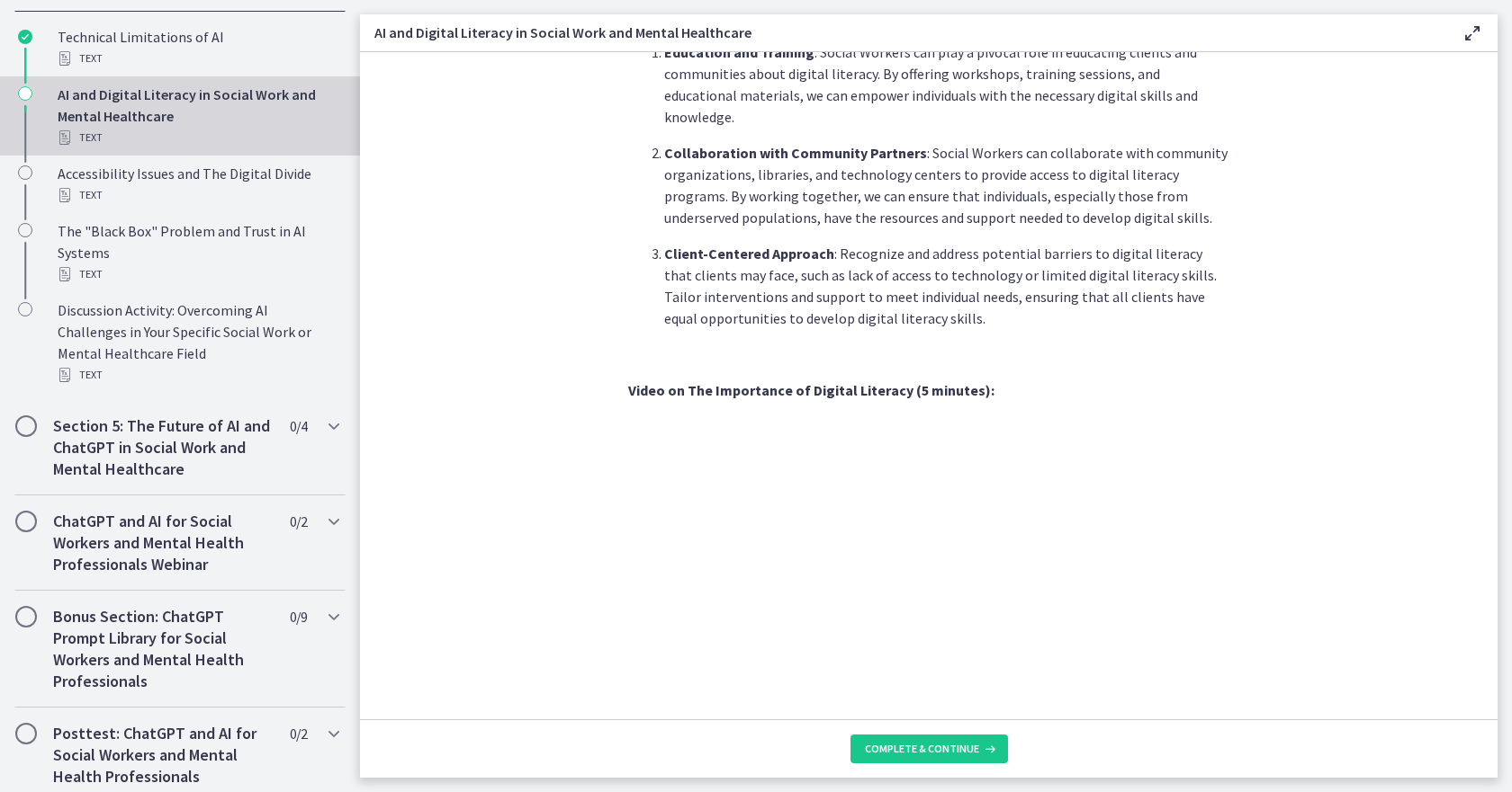
scroll to position [1396, 0]
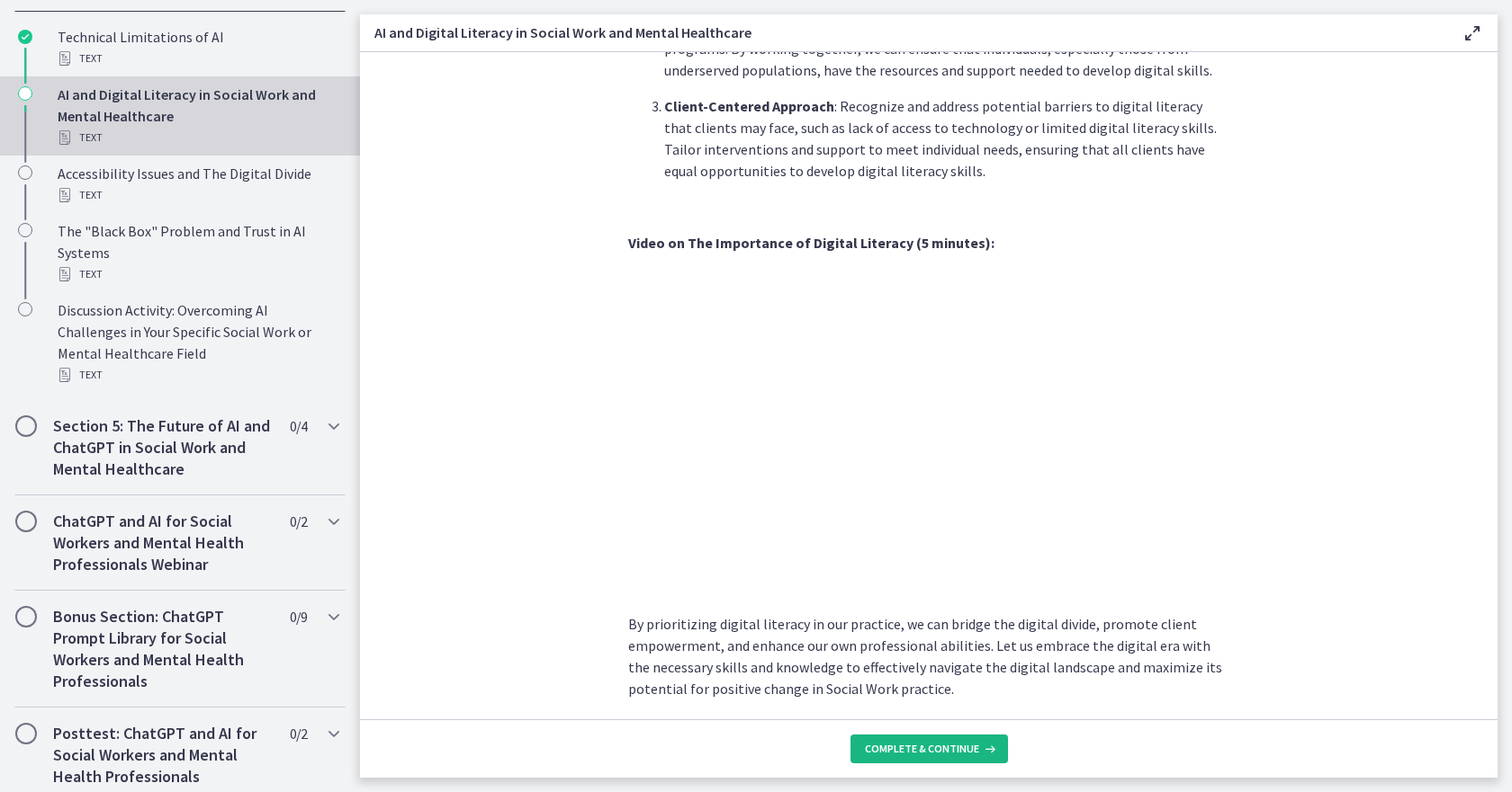
click at [948, 752] on span "Complete & continue" at bounding box center [922, 749] width 114 height 14
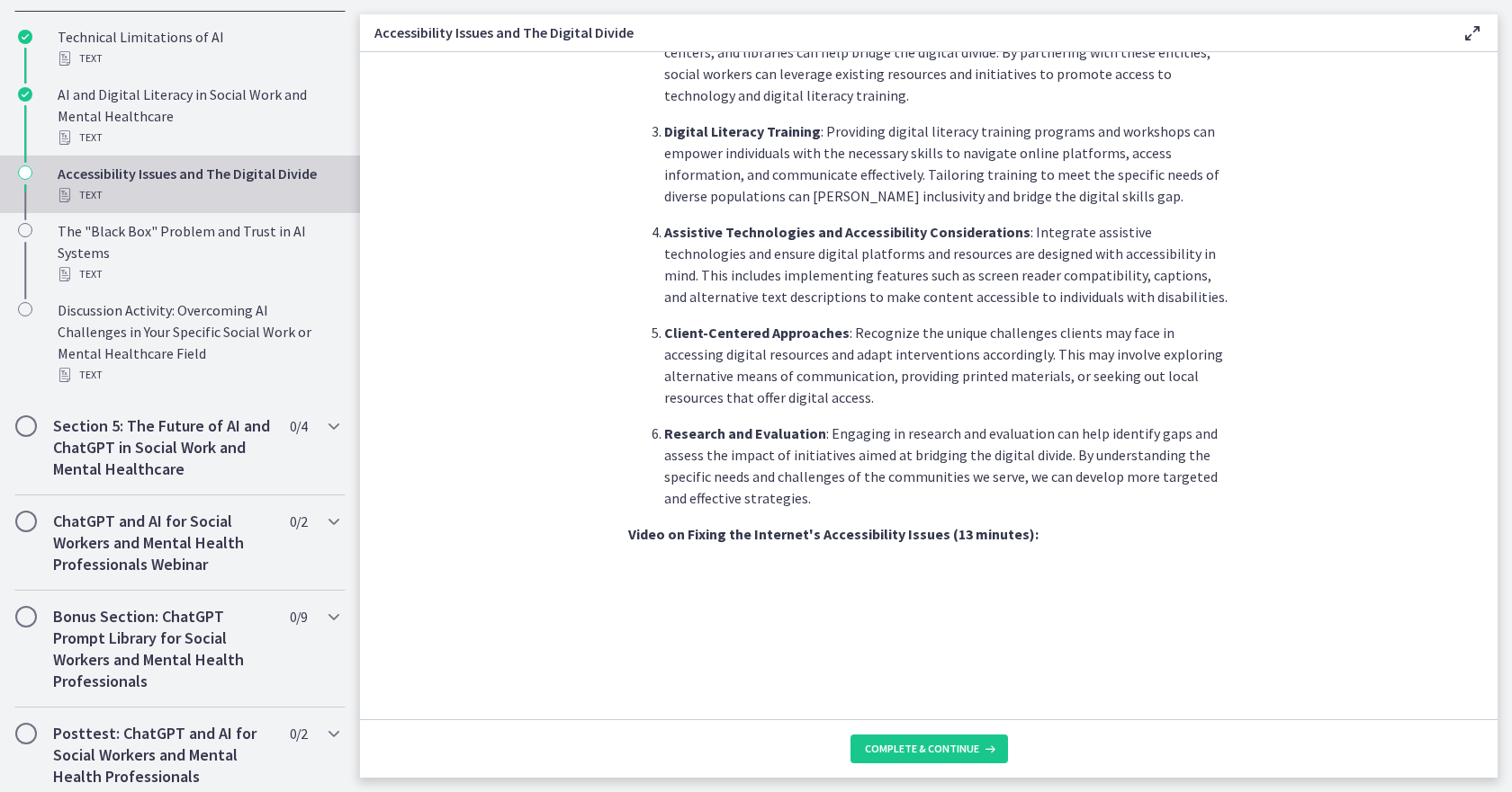
scroll to position [1403, 0]
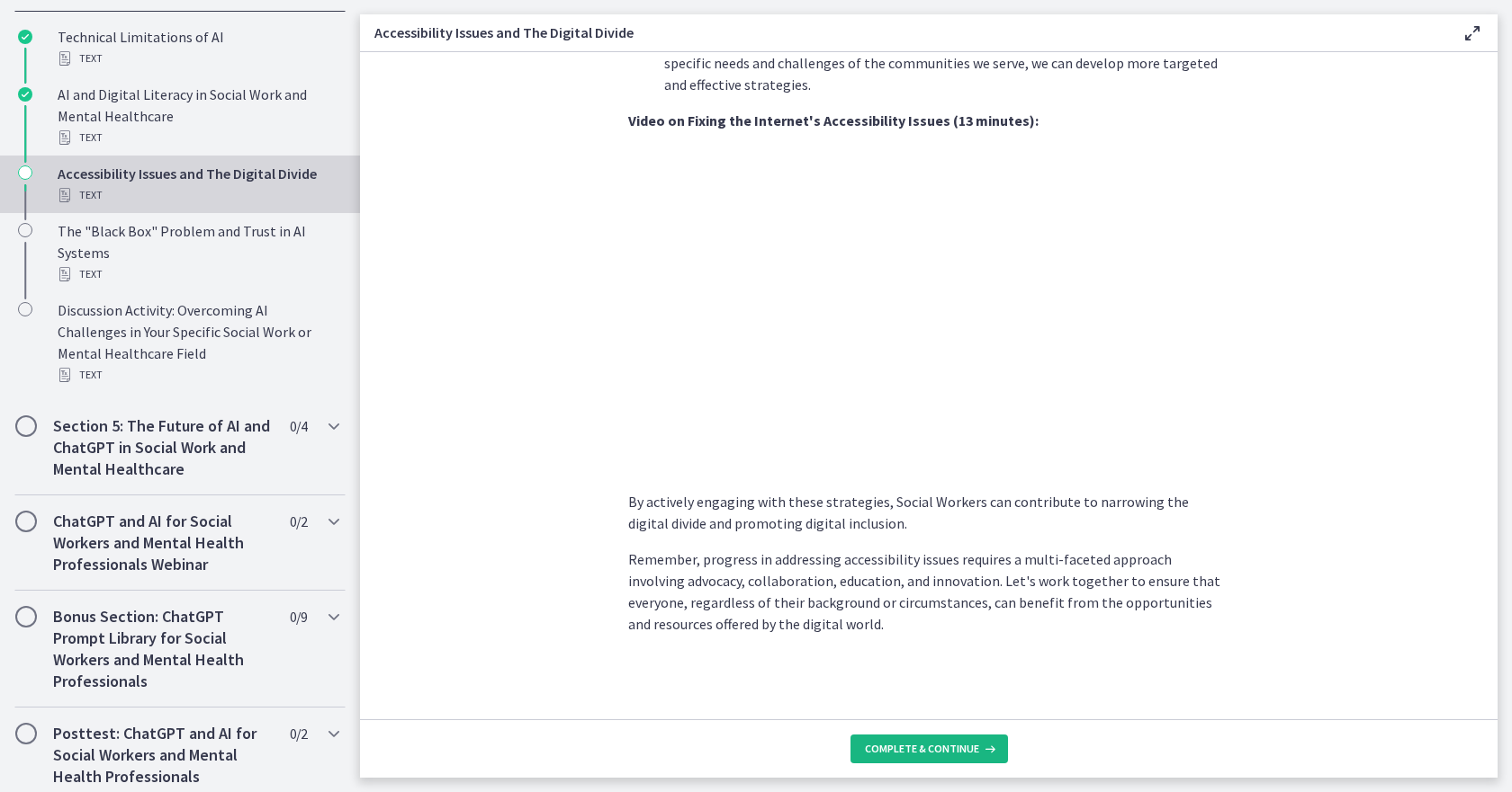
click at [962, 759] on button "Complete & continue" at bounding box center [928, 749] width 158 height 28
